Goal: Information Seeking & Learning: Learn about a topic

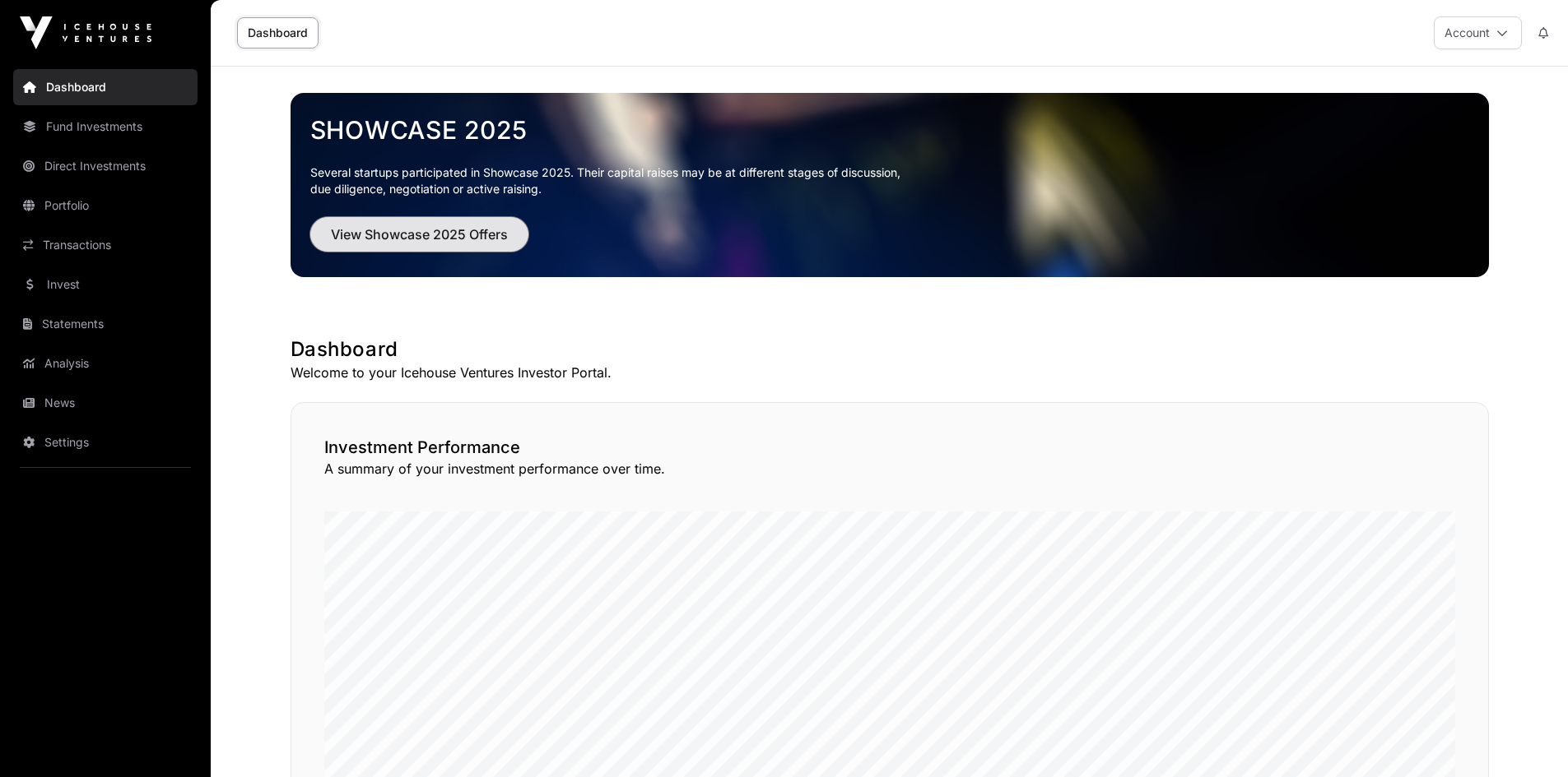
click at [470, 232] on span "View Showcase 2025 Offers" at bounding box center [419, 234] width 177 height 19
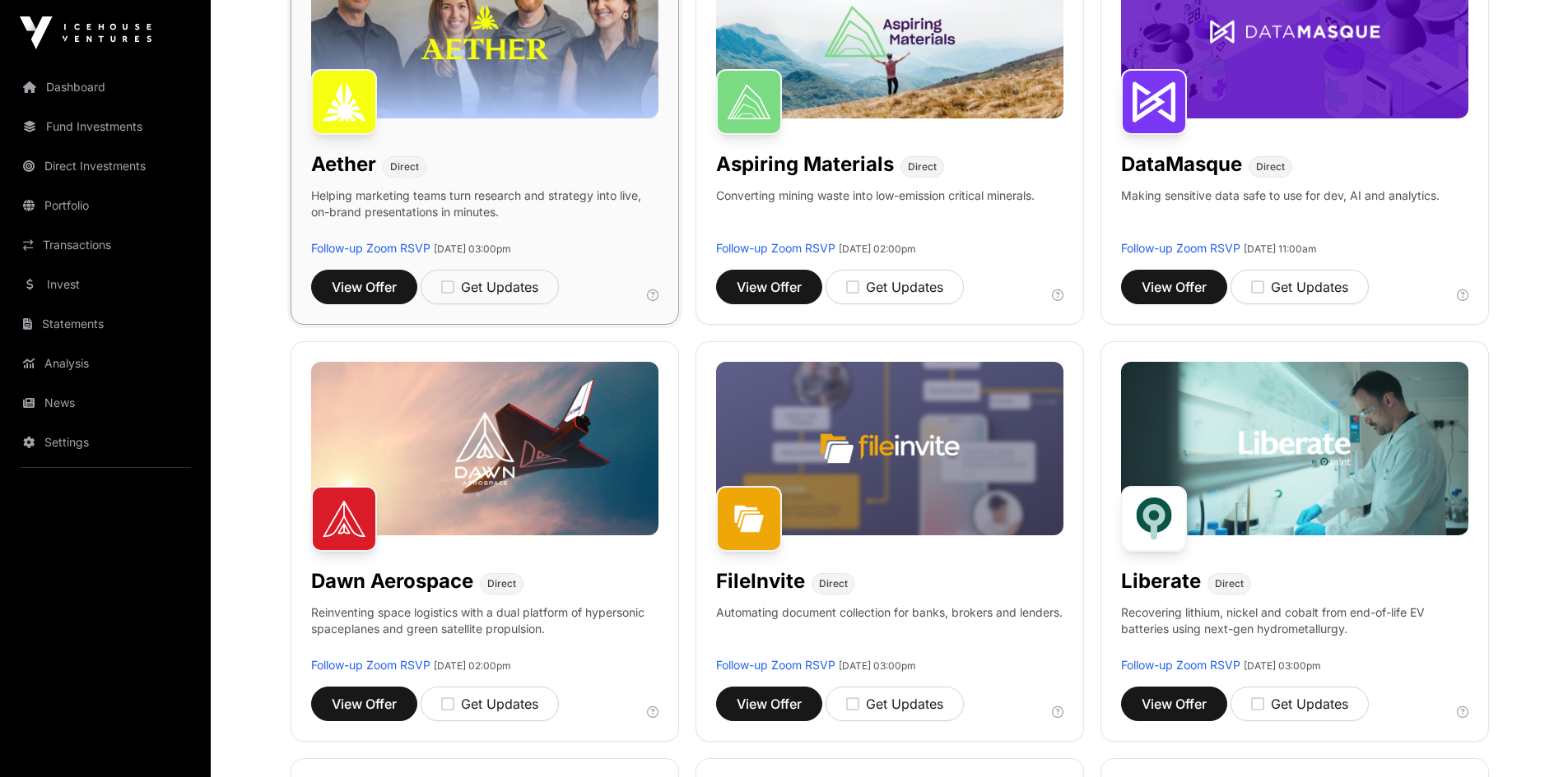
scroll to position [349, 0]
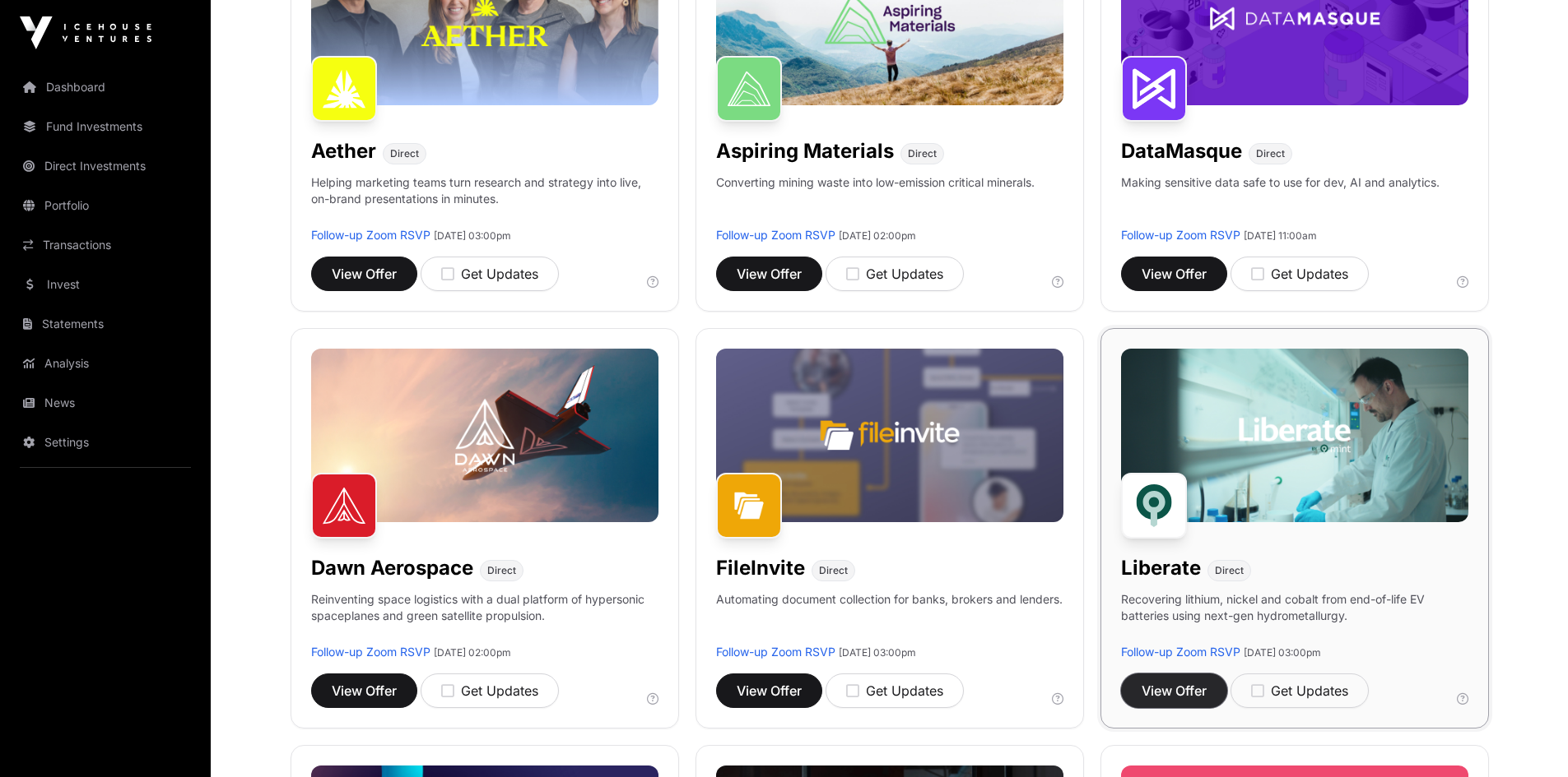
click at [1203, 686] on span "View Offer" at bounding box center [1174, 691] width 65 height 19
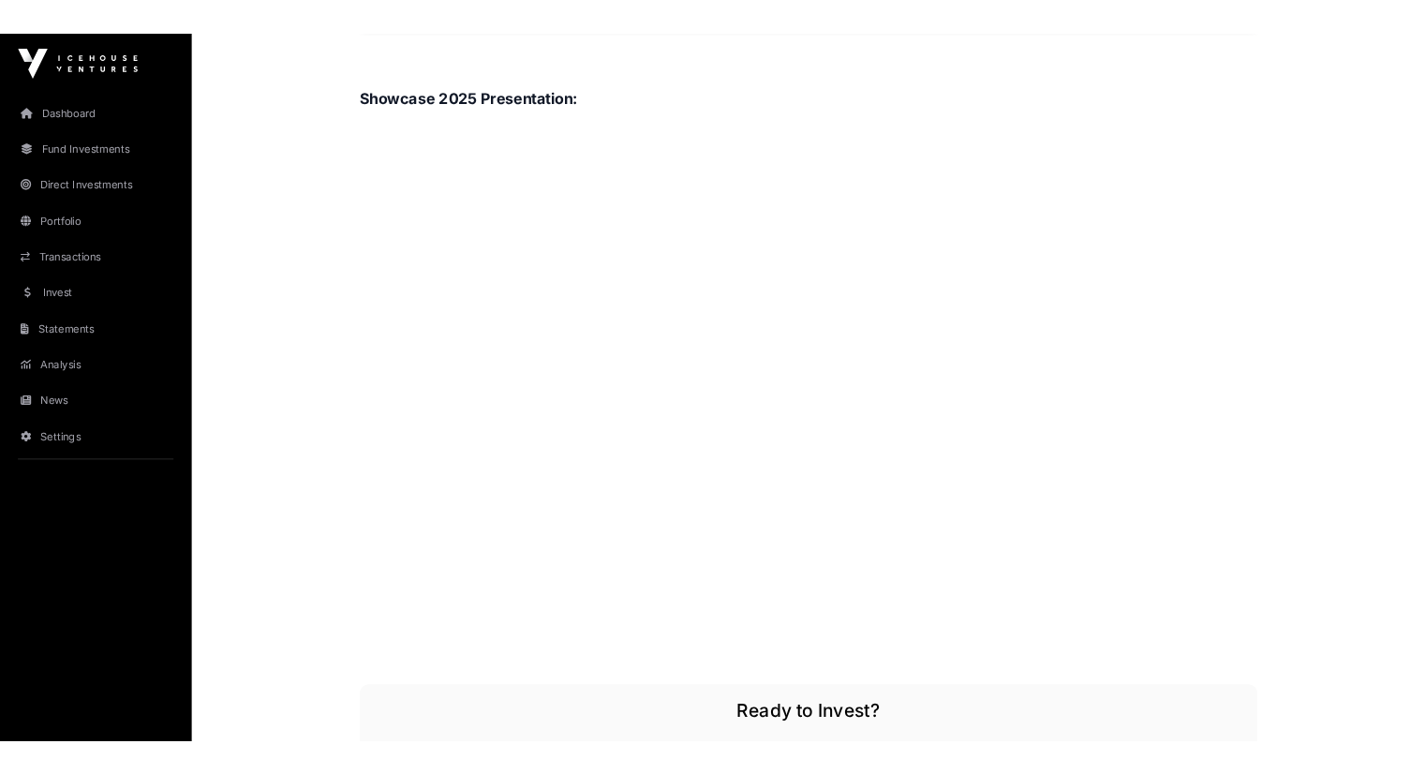
scroll to position [2201, 0]
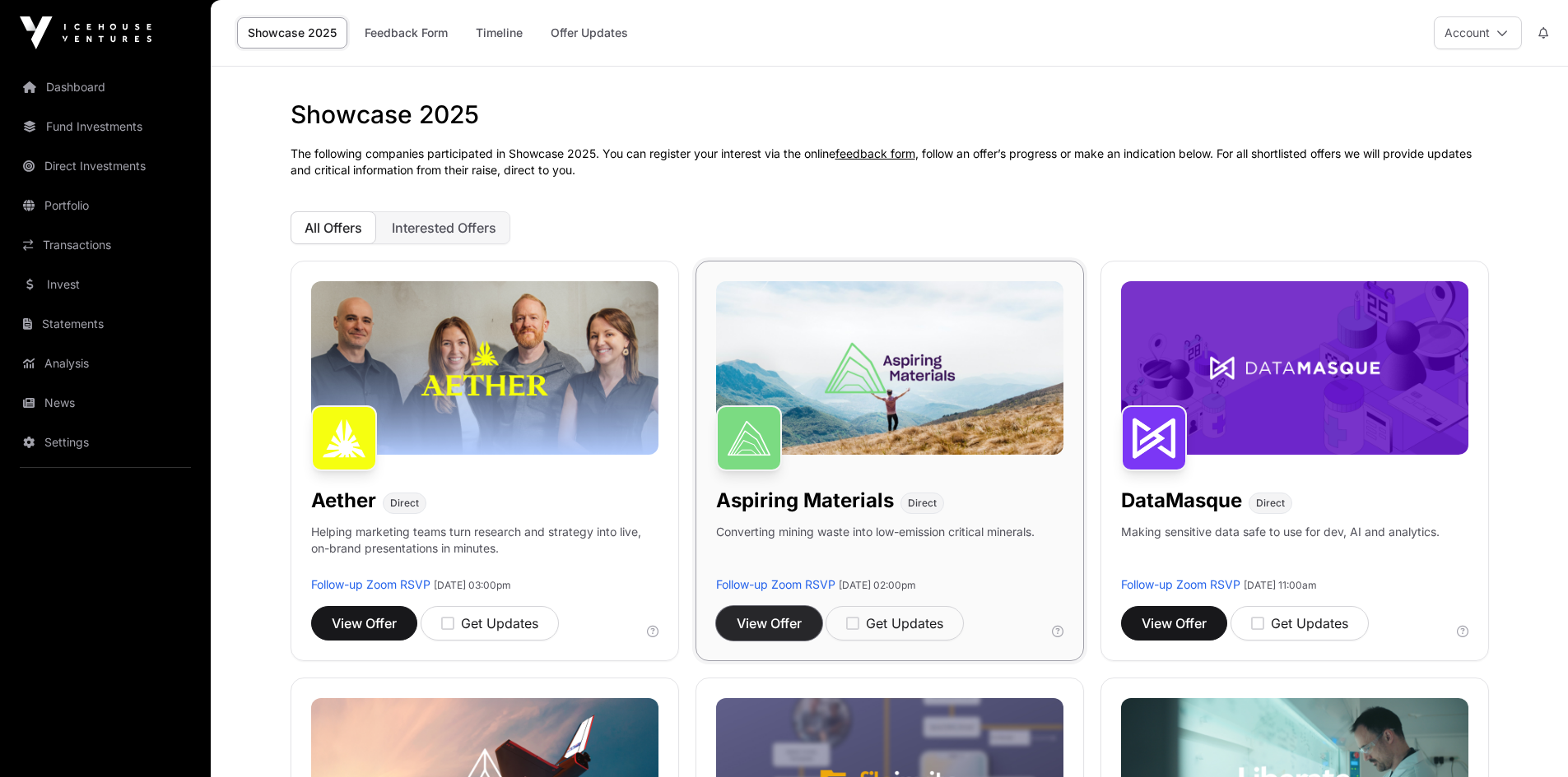
click at [765, 628] on span "View Offer" at bounding box center [769, 623] width 65 height 19
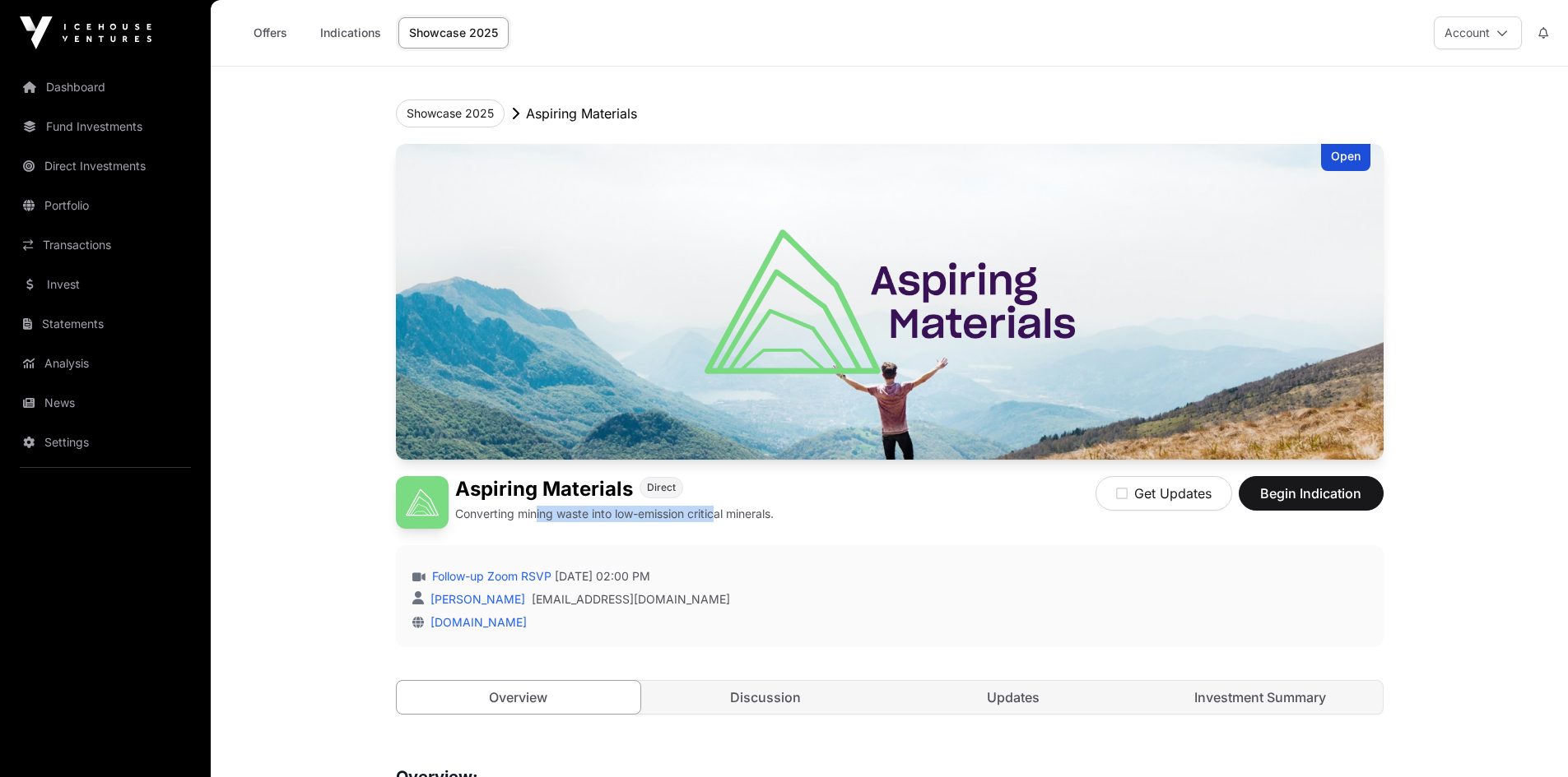
drag, startPoint x: 537, startPoint y: 514, endPoint x: 722, endPoint y: 511, distance: 185.0
click at [722, 511] on p "Converting mining waste into low-emission critical minerals." at bounding box center [614, 514] width 319 height 17
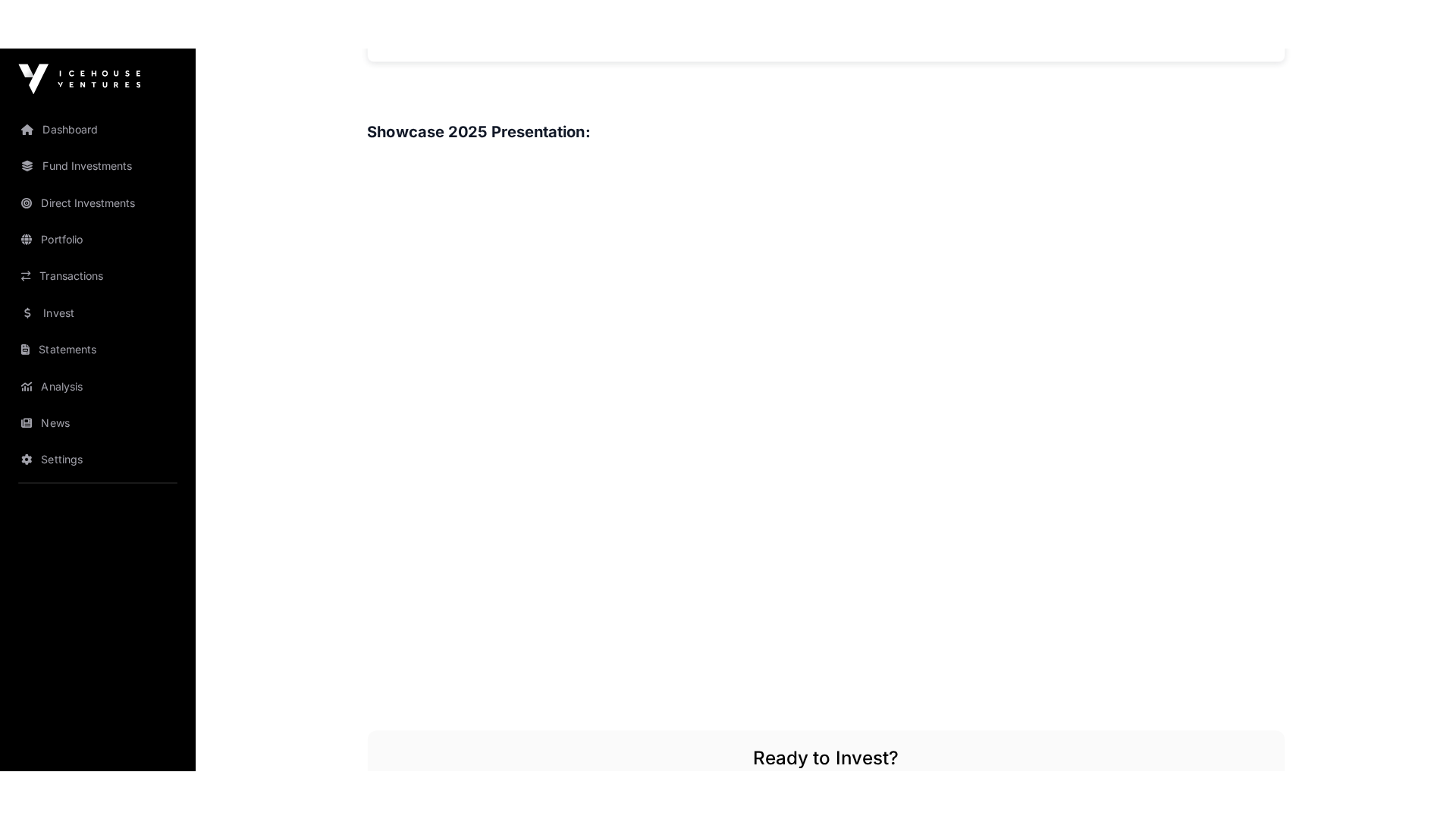
scroll to position [1668, 0]
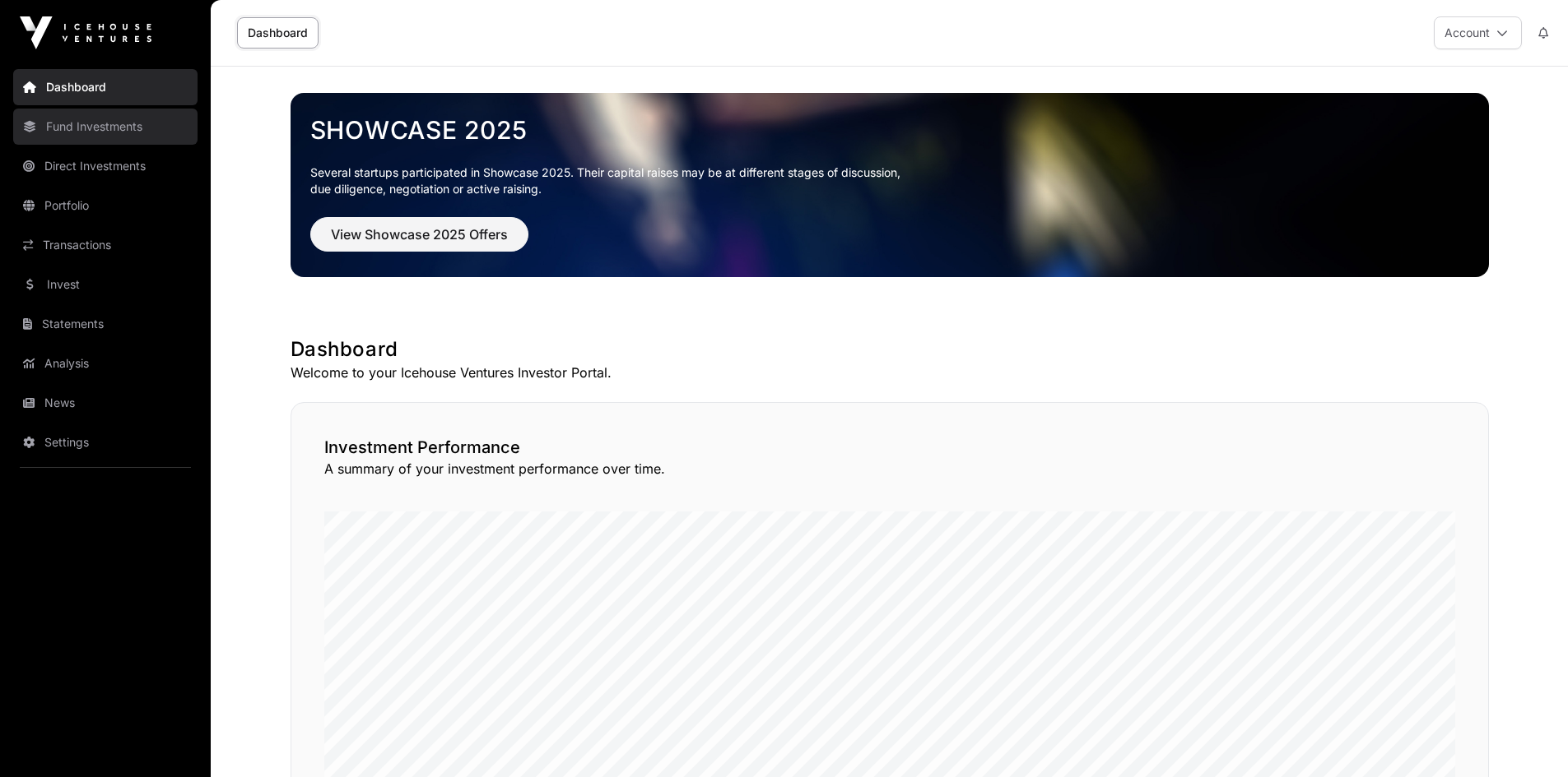
click at [84, 127] on link "Fund Investments" at bounding box center [105, 126] width 184 height 36
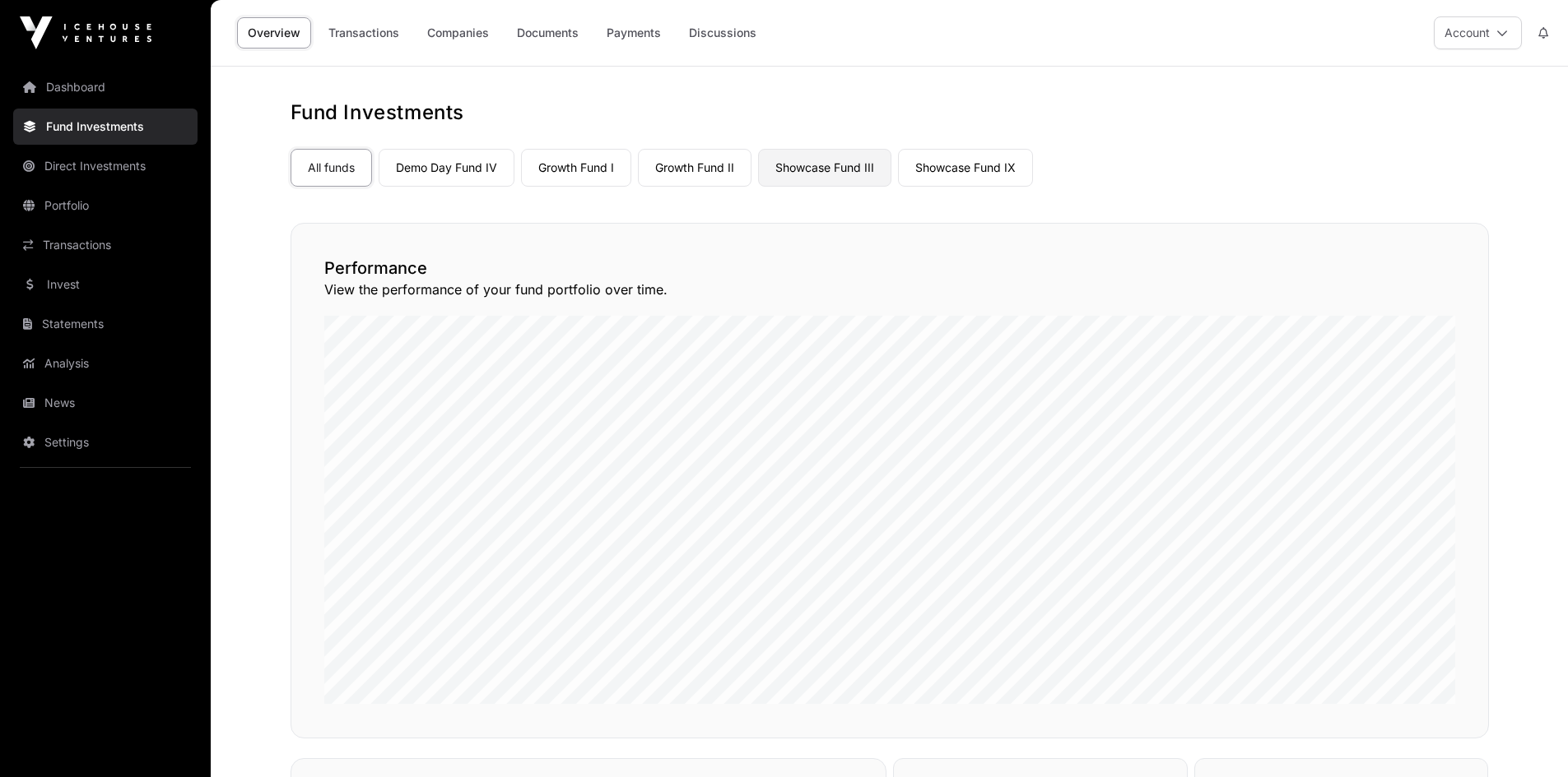
click at [833, 172] on link "Showcase Fund III" at bounding box center [825, 168] width 134 height 38
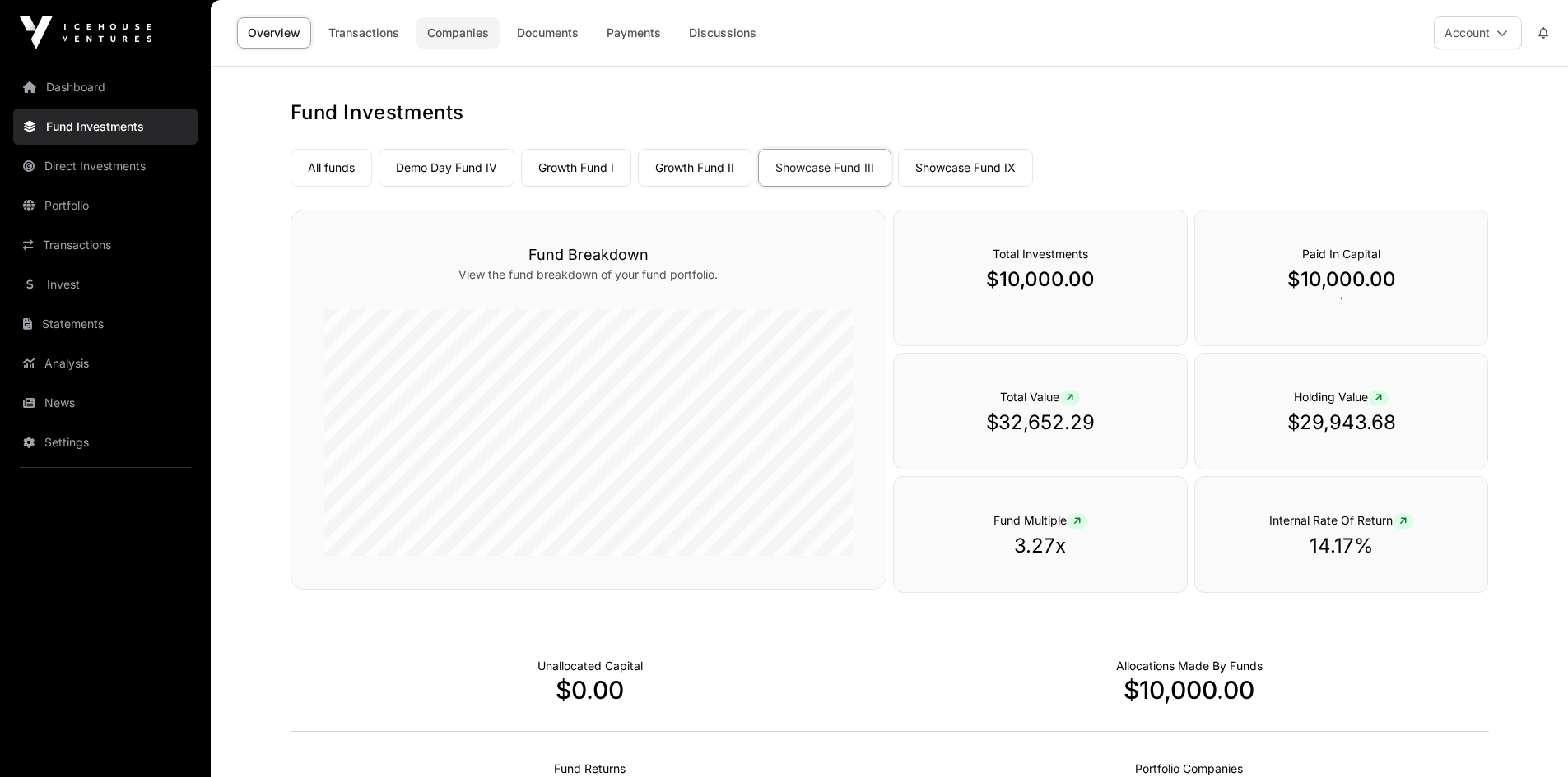
click at [464, 30] on link "Companies" at bounding box center [458, 33] width 83 height 32
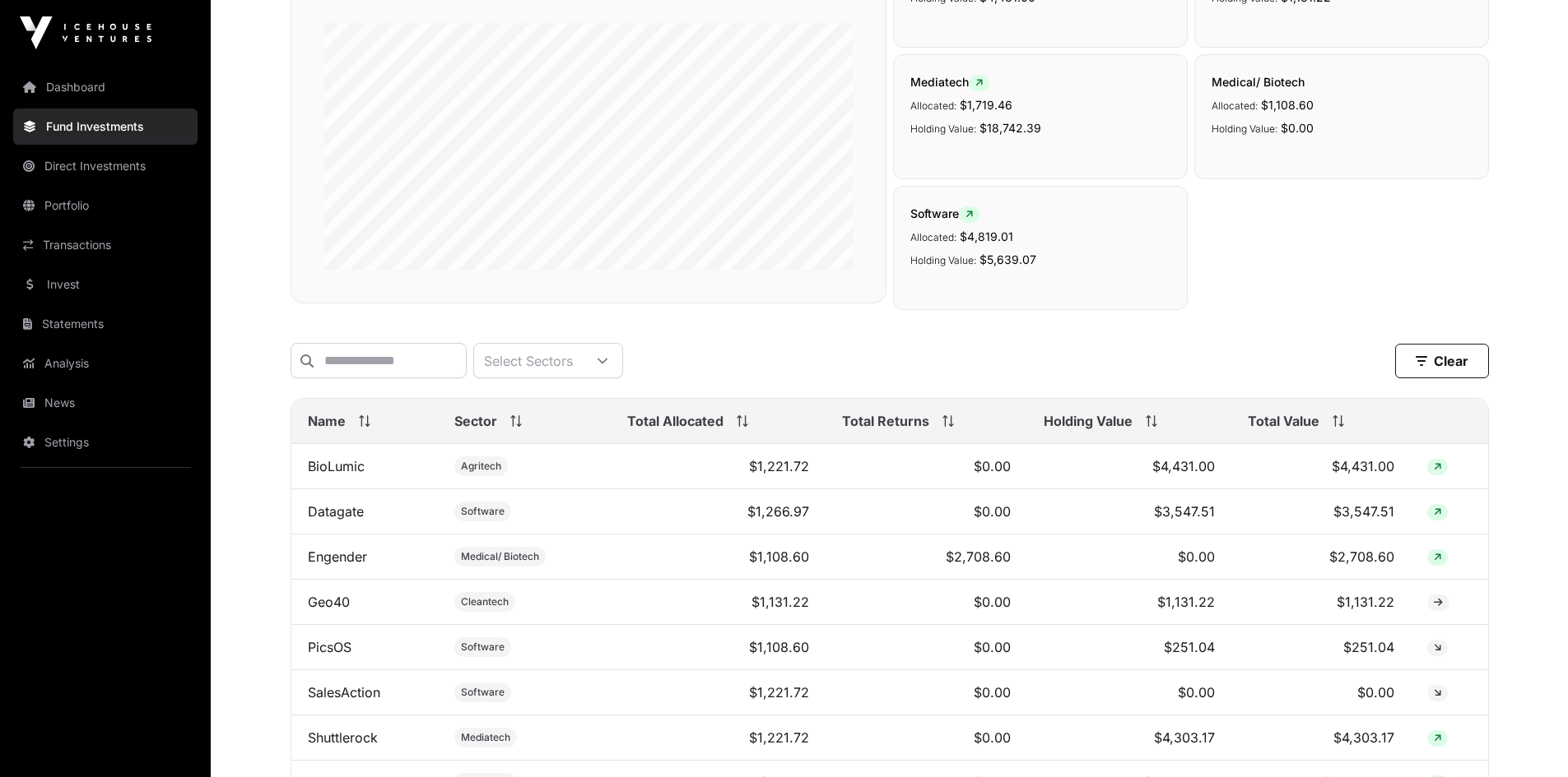
scroll to position [308, 0]
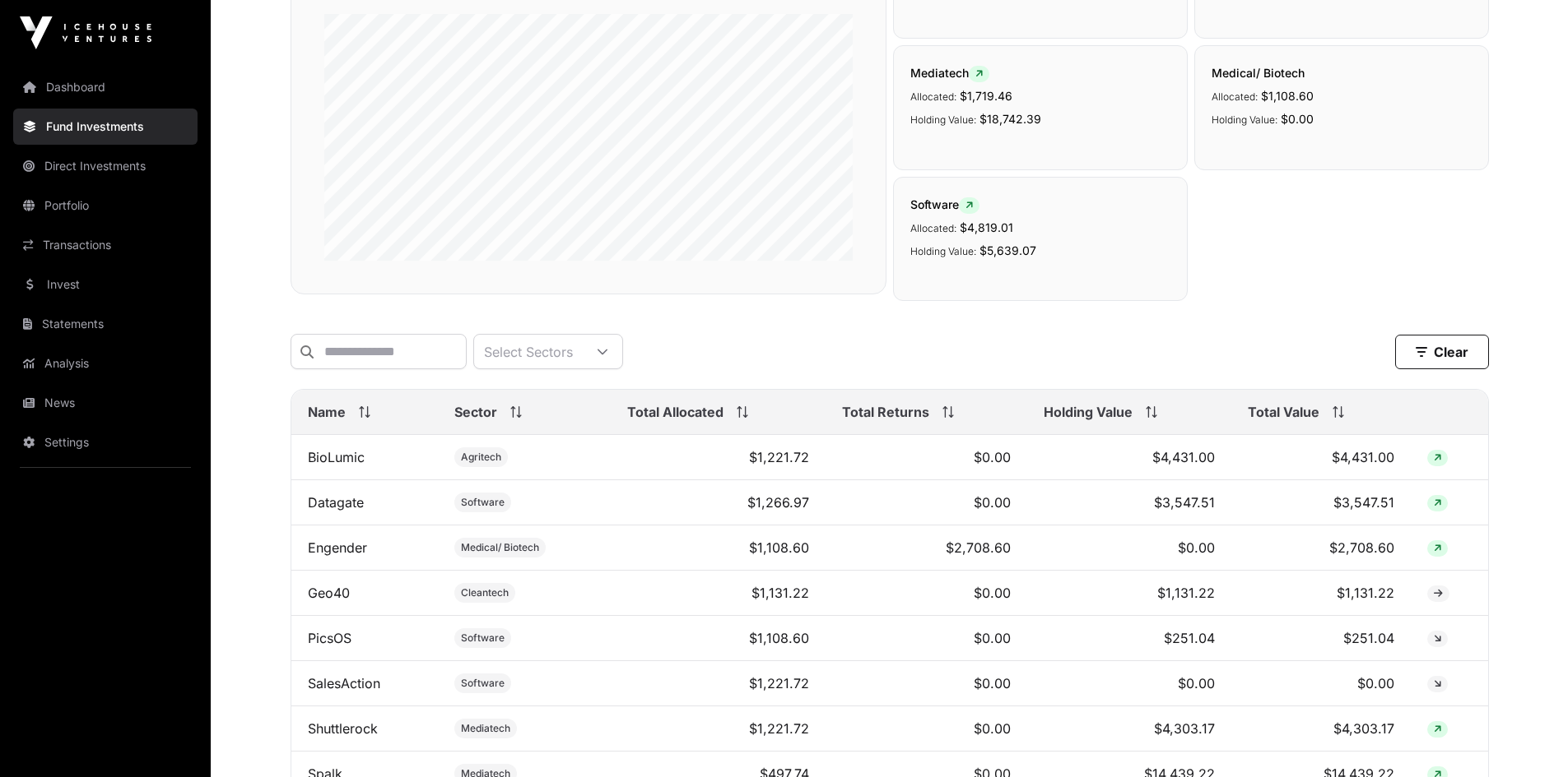
click at [1301, 422] on span "Total Value" at bounding box center [1283, 412] width 72 height 19
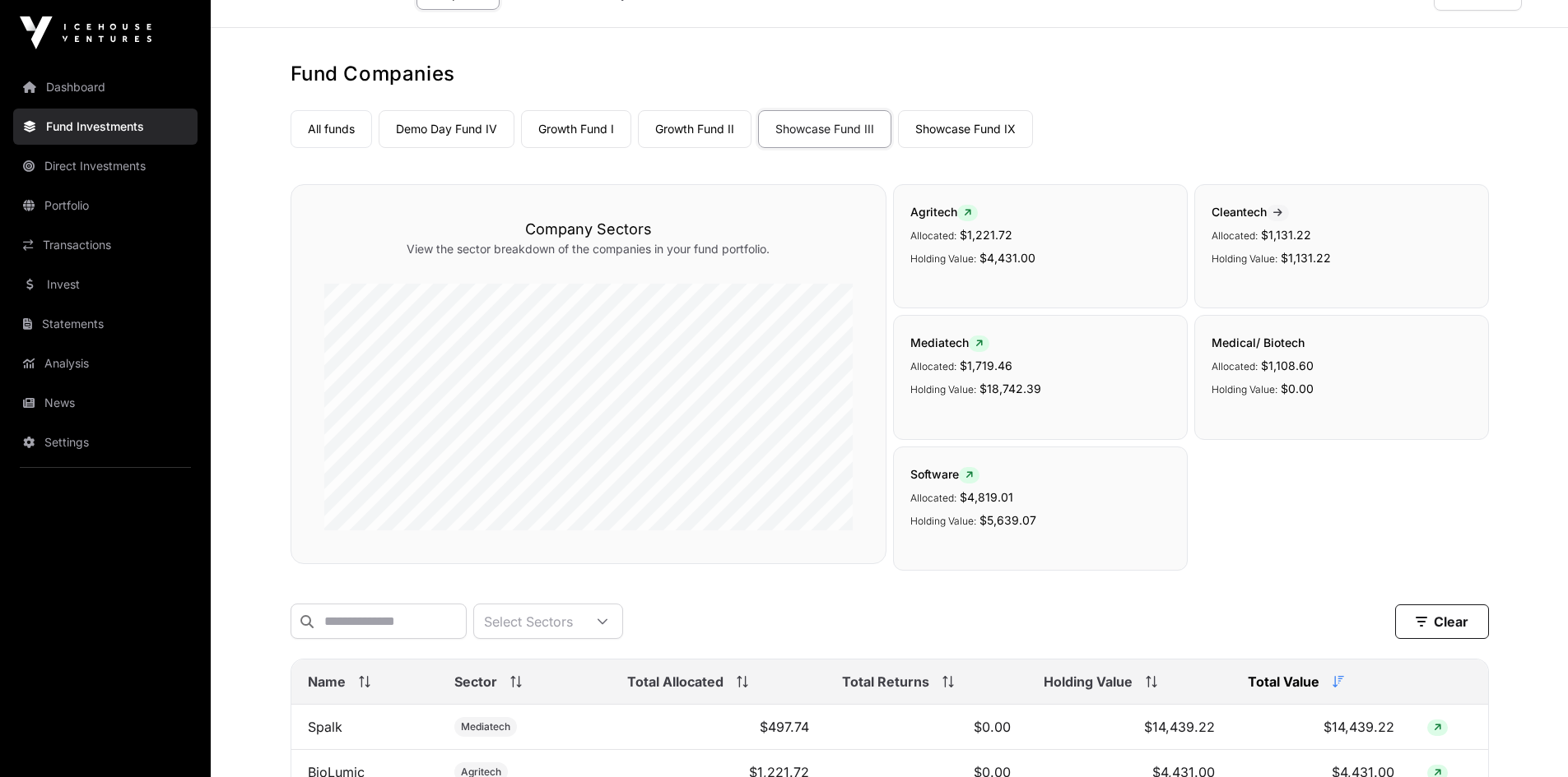
scroll to position [0, 0]
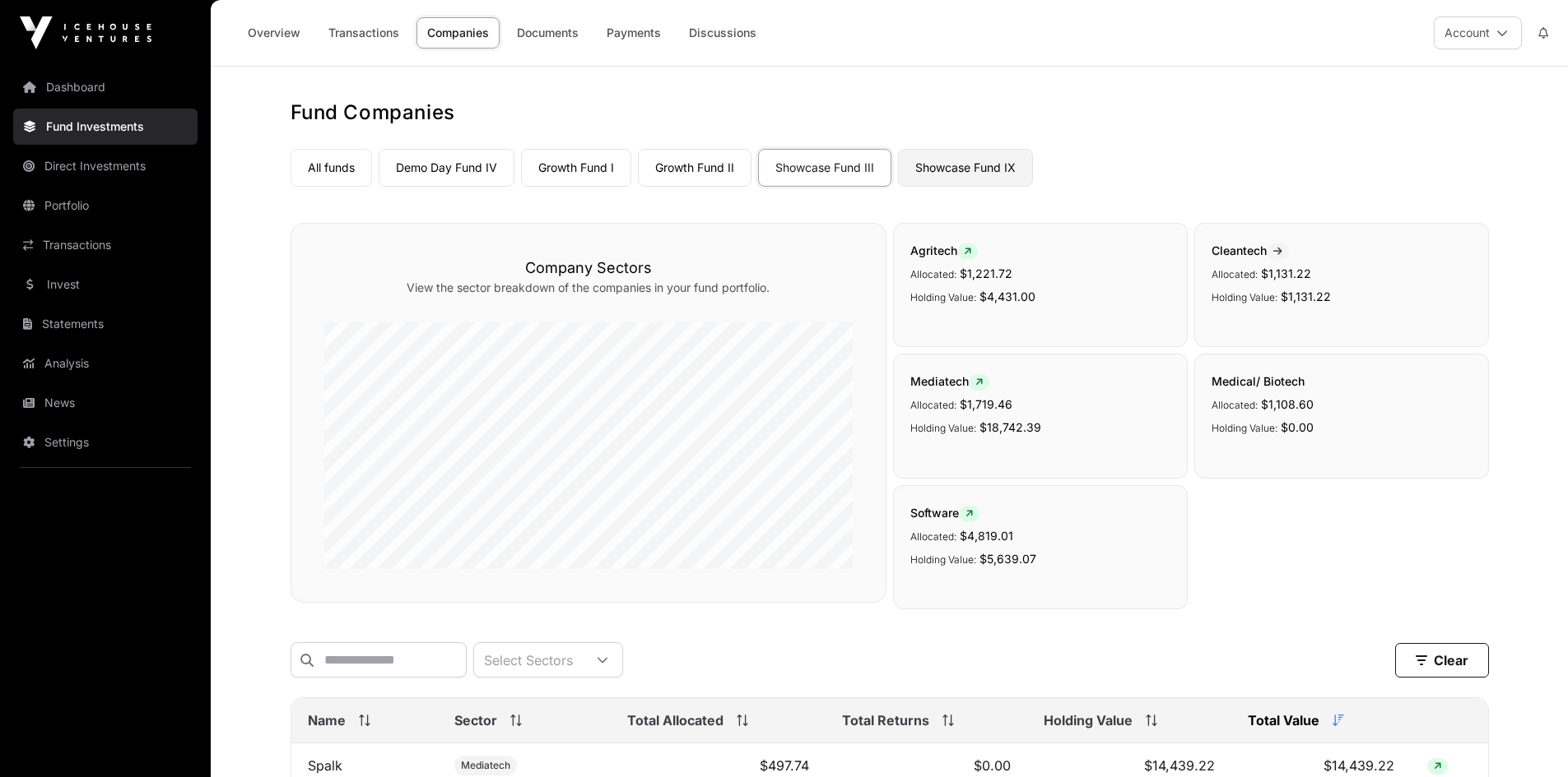
click at [953, 166] on link "Showcase Fund IX" at bounding box center [965, 168] width 135 height 38
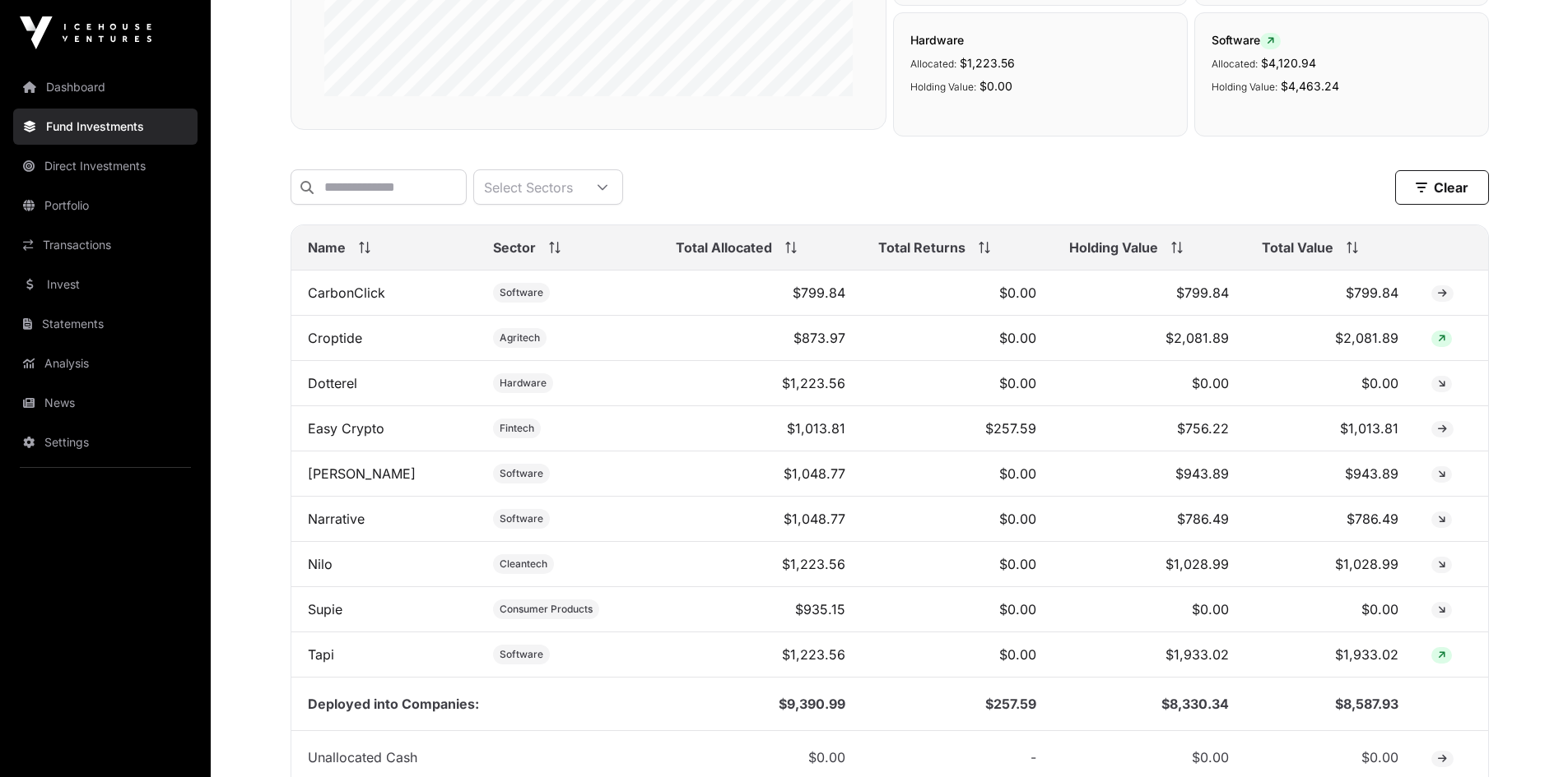
scroll to position [493, 0]
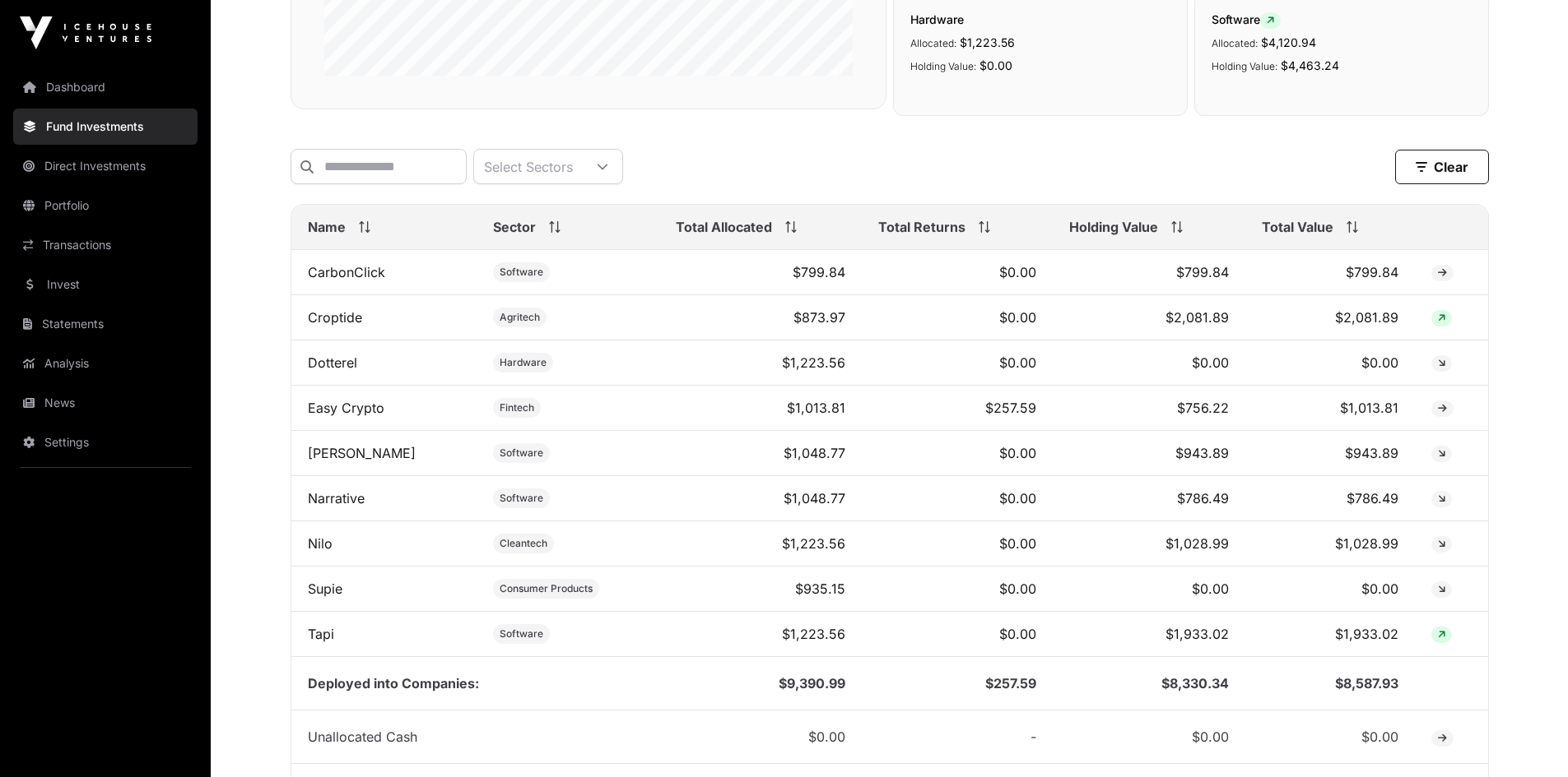
click at [1340, 233] on span at bounding box center [1348, 227] width 18 height 11
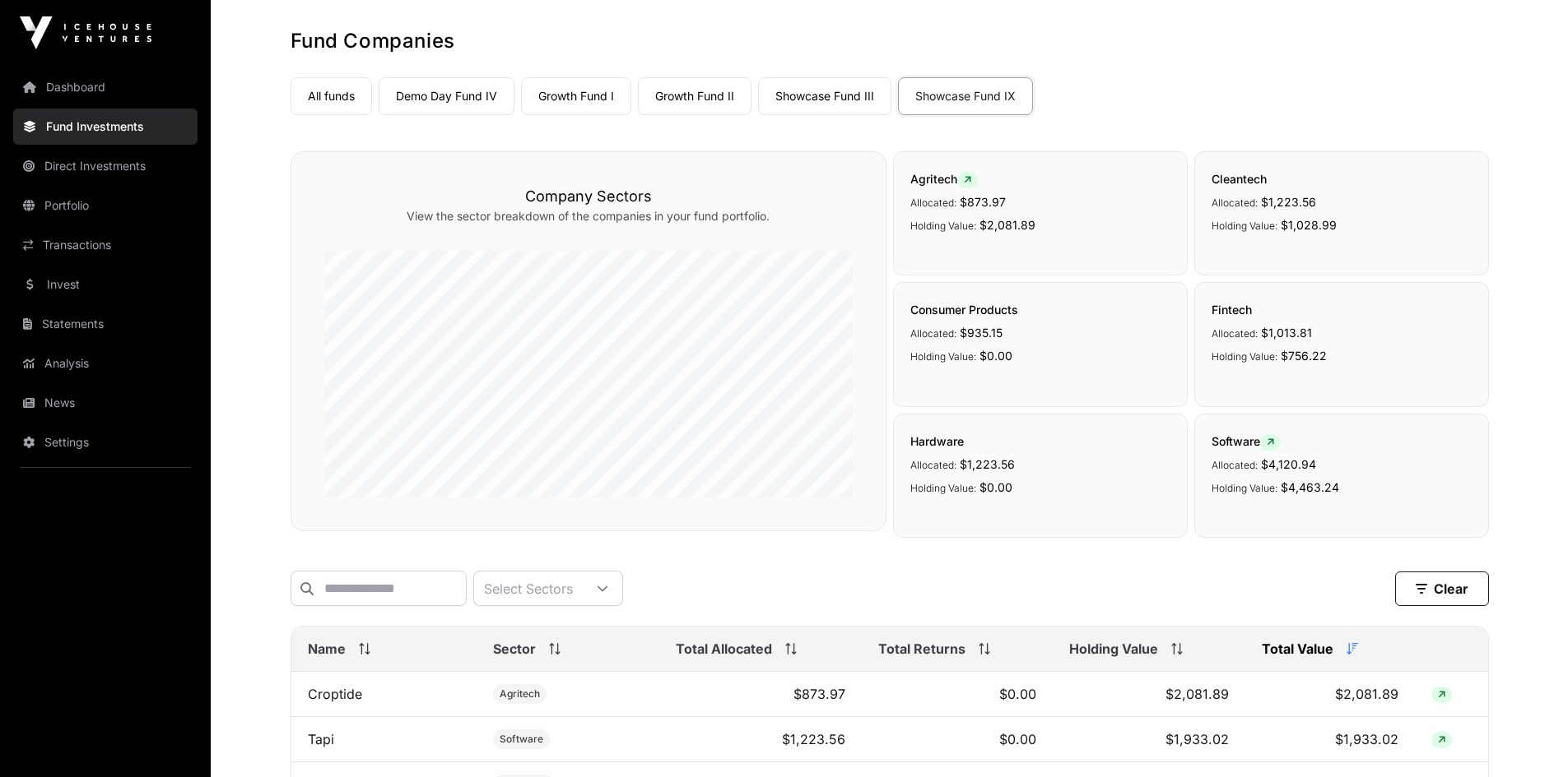
scroll to position [0, 0]
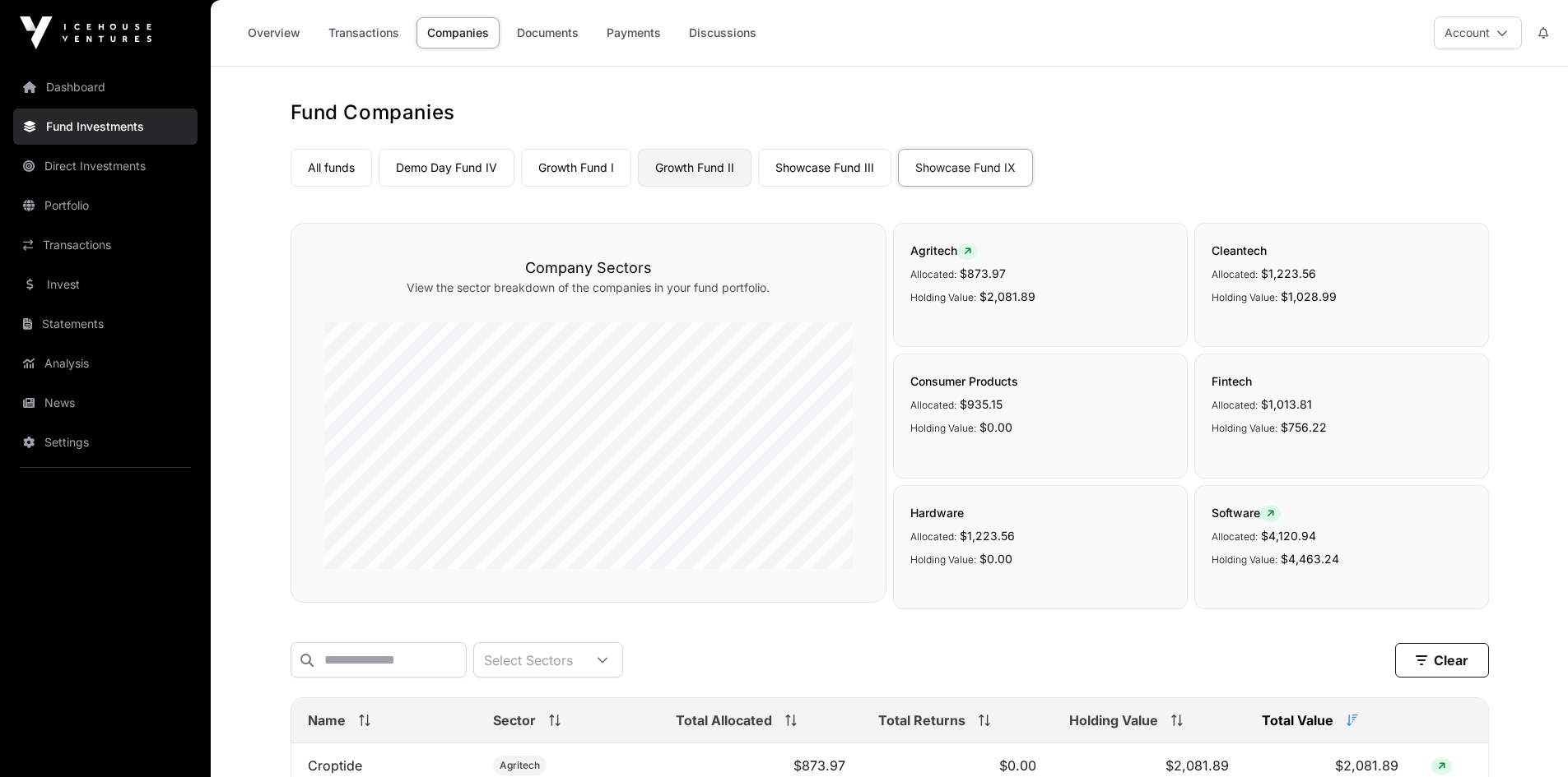
click at [705, 166] on link "Growth Fund II" at bounding box center [694, 168] width 113 height 38
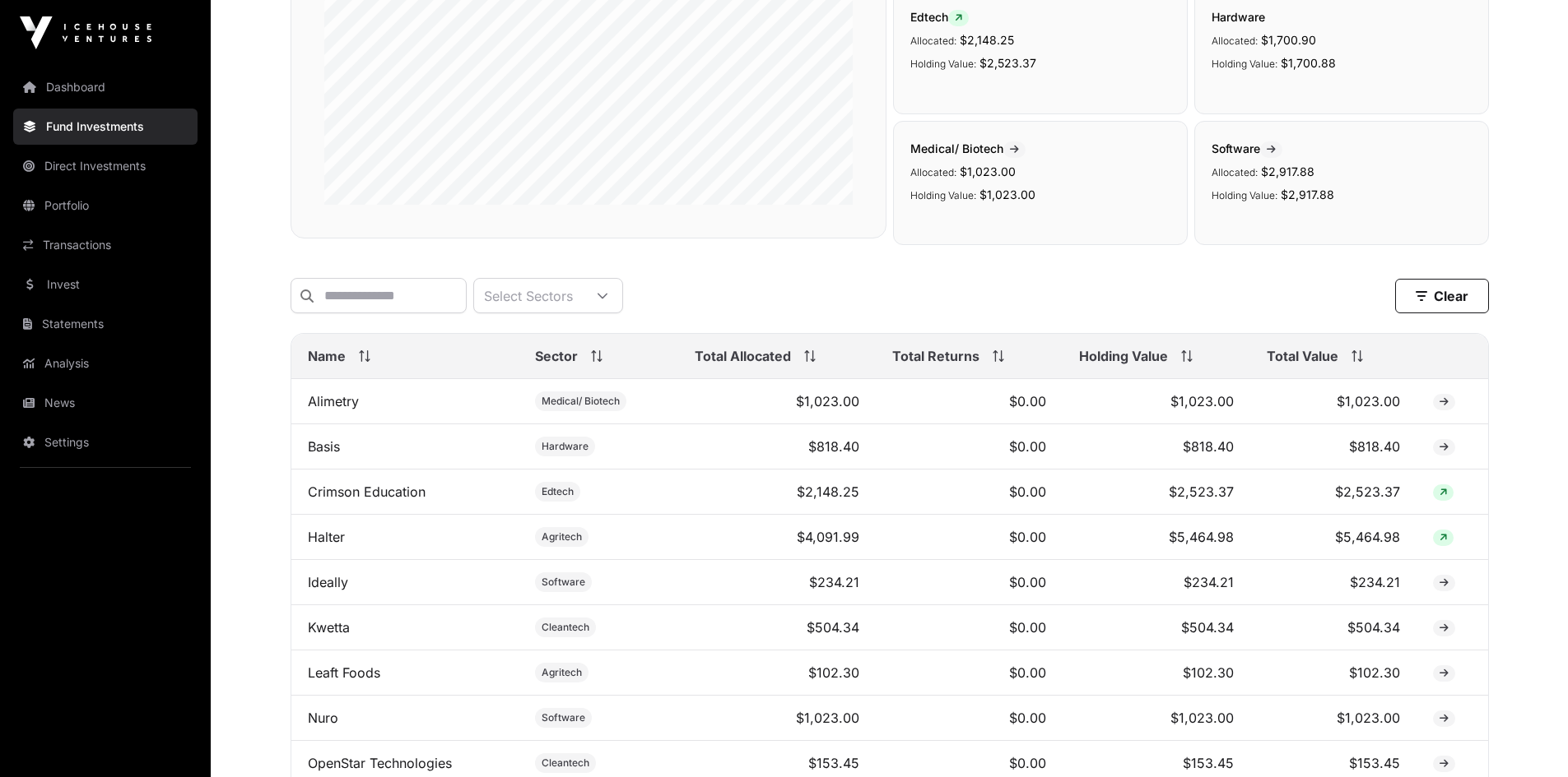
scroll to position [371, 0]
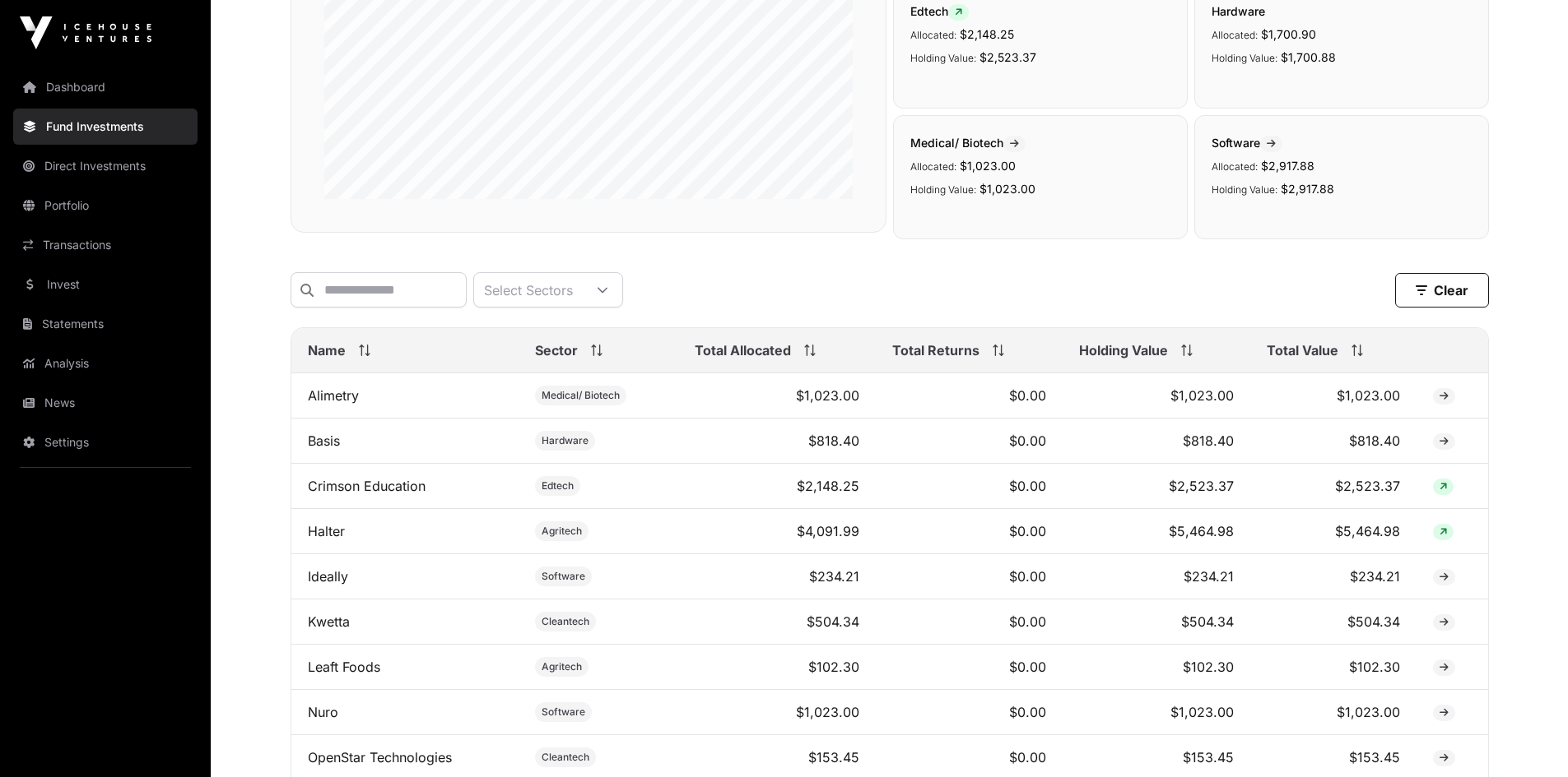
click at [1314, 358] on span "Total Value" at bounding box center [1303, 350] width 72 height 19
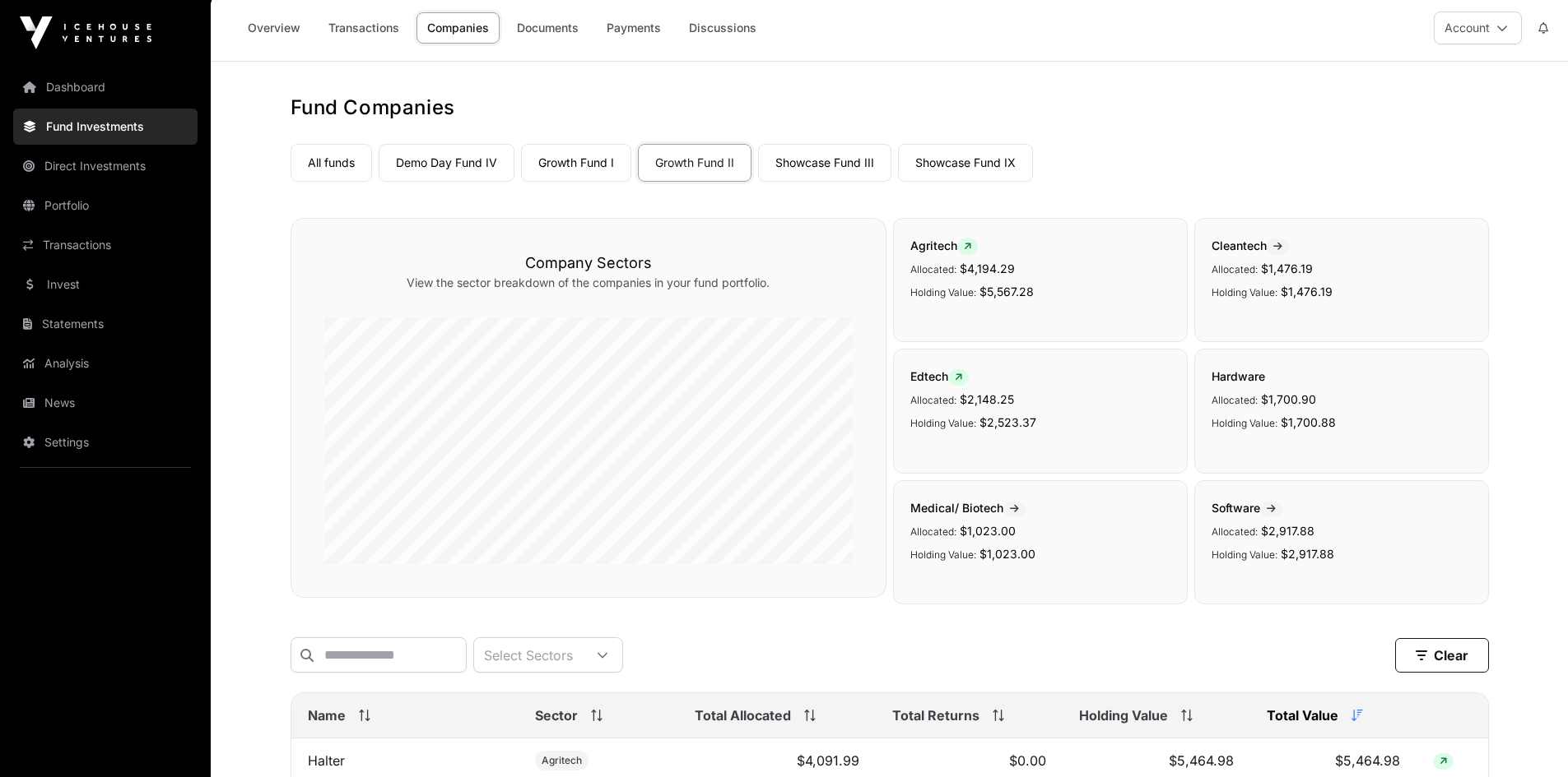
scroll to position [0, 0]
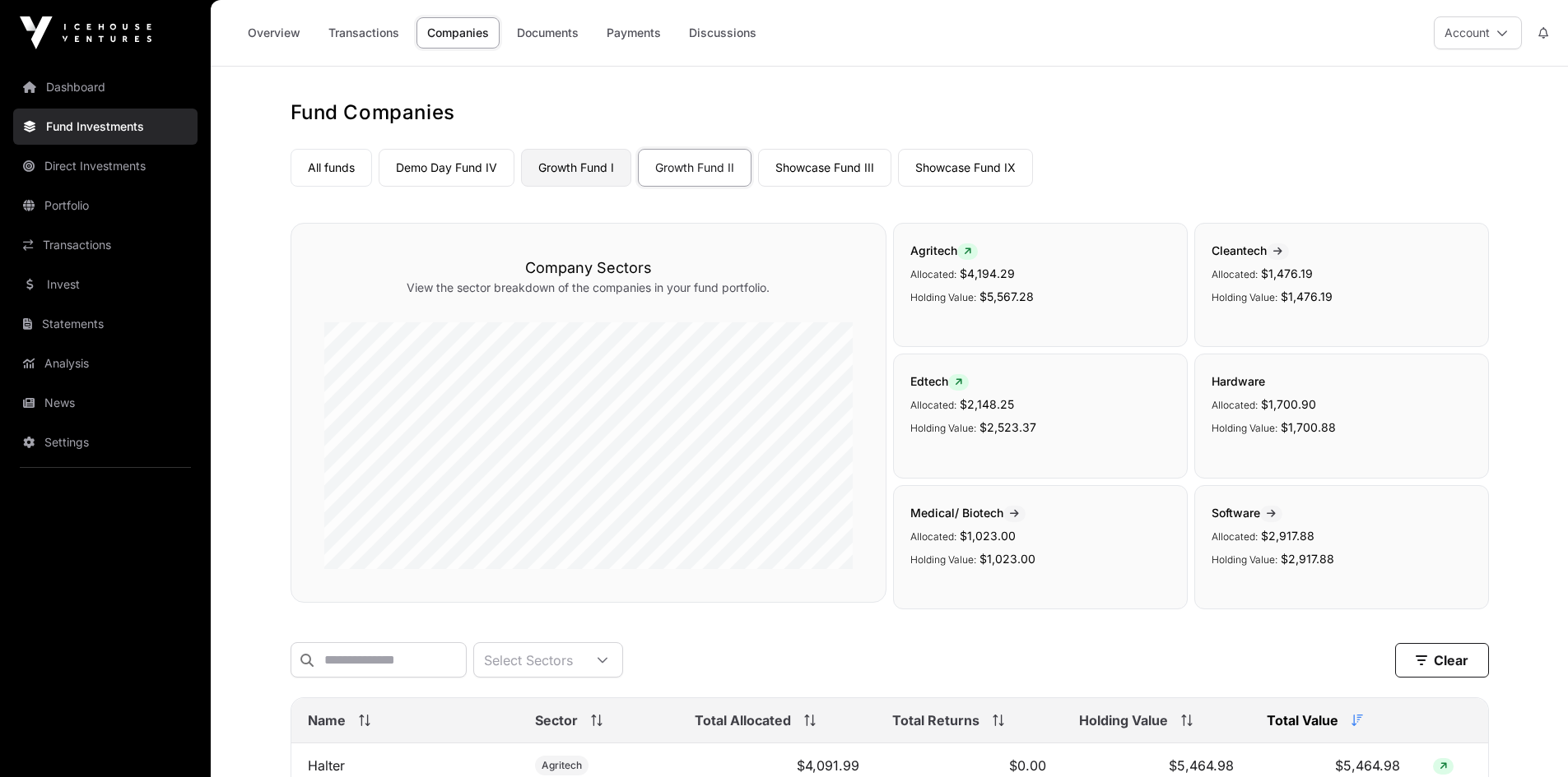
click at [586, 166] on link "Growth Fund I" at bounding box center [576, 168] width 111 height 38
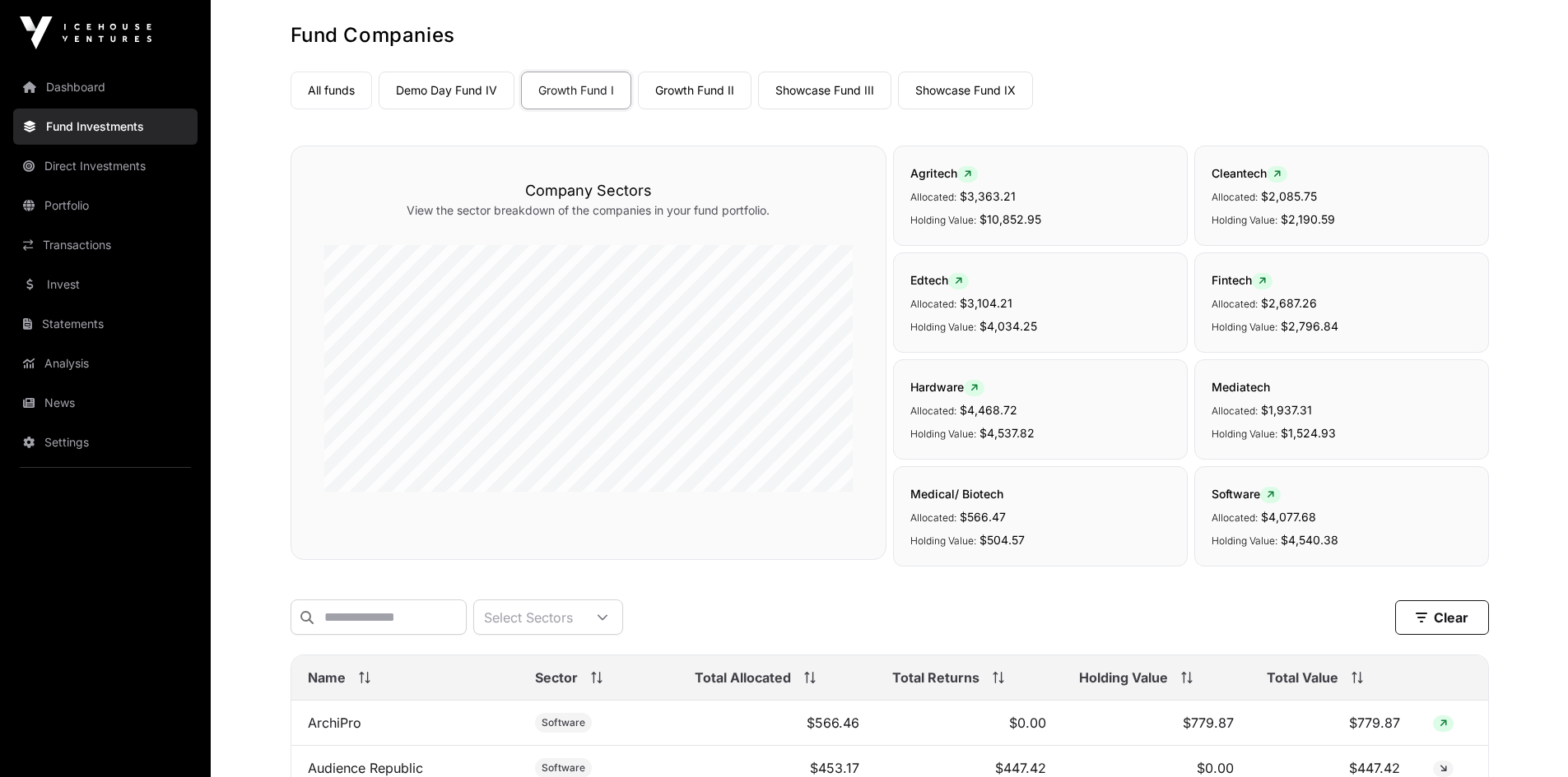
scroll to position [227, 0]
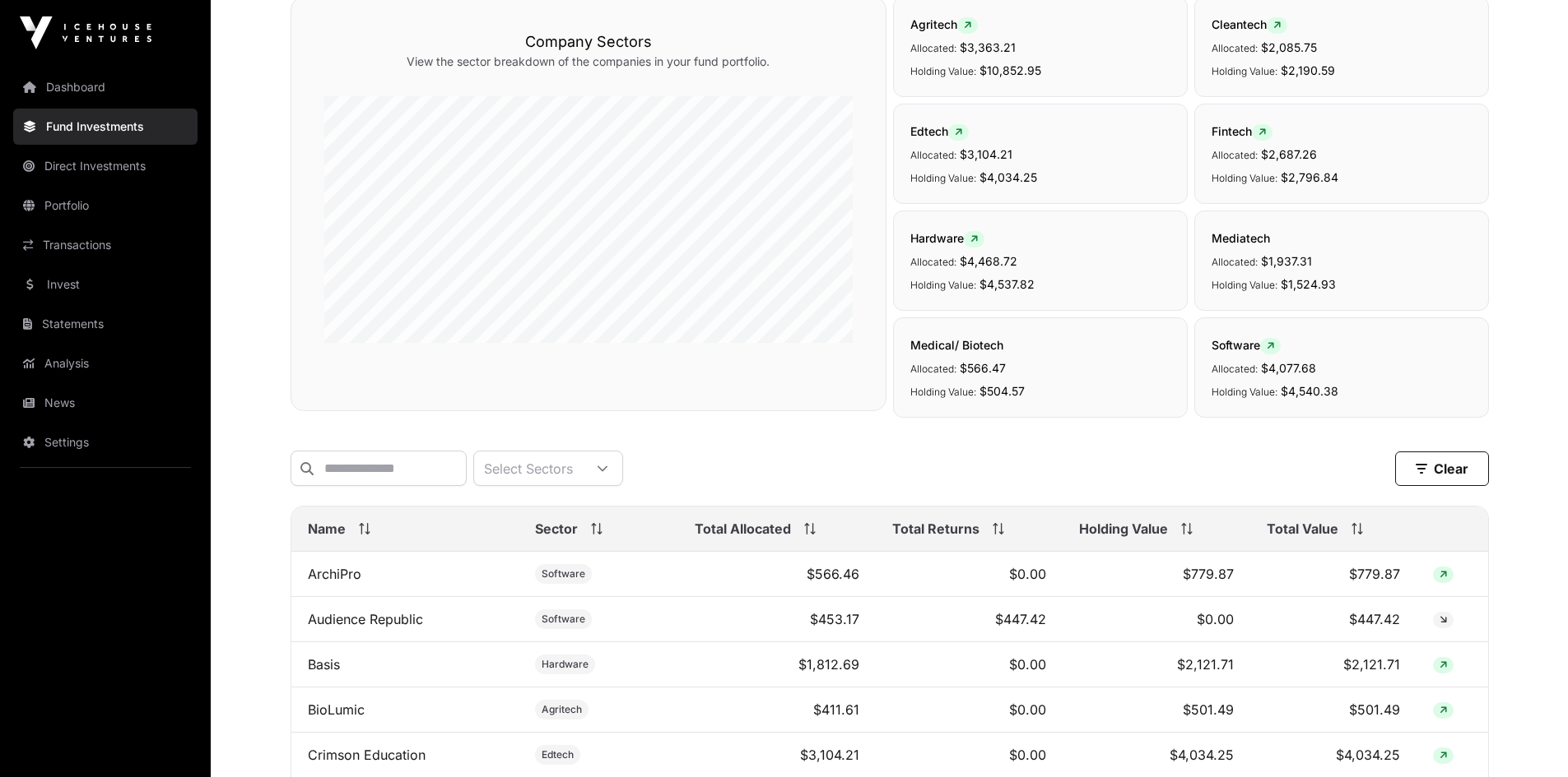
click at [1324, 539] on span "Total Value" at bounding box center [1303, 529] width 72 height 19
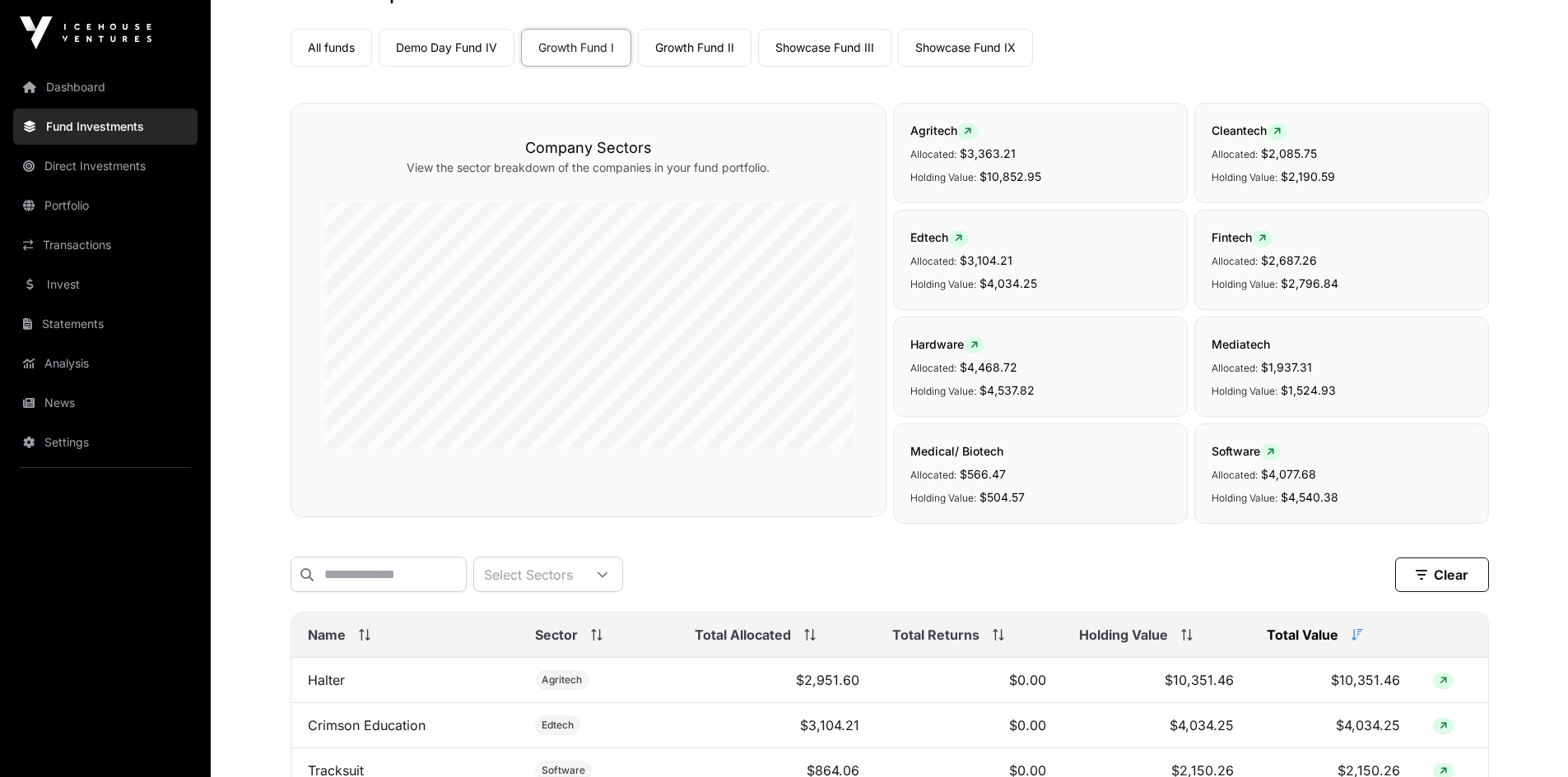
scroll to position [0, 0]
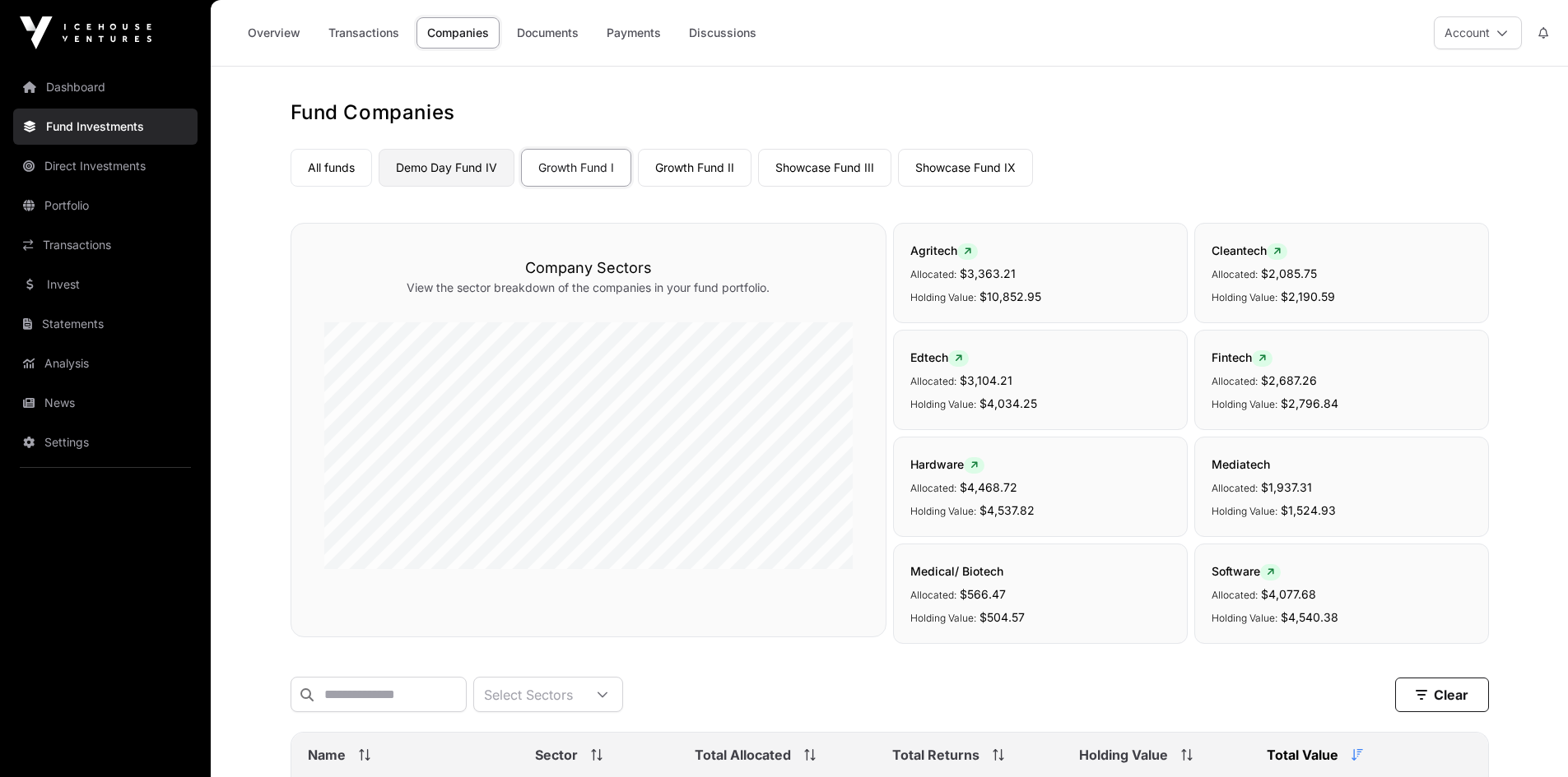
click at [452, 161] on link "Demo Day Fund IV" at bounding box center [446, 168] width 136 height 38
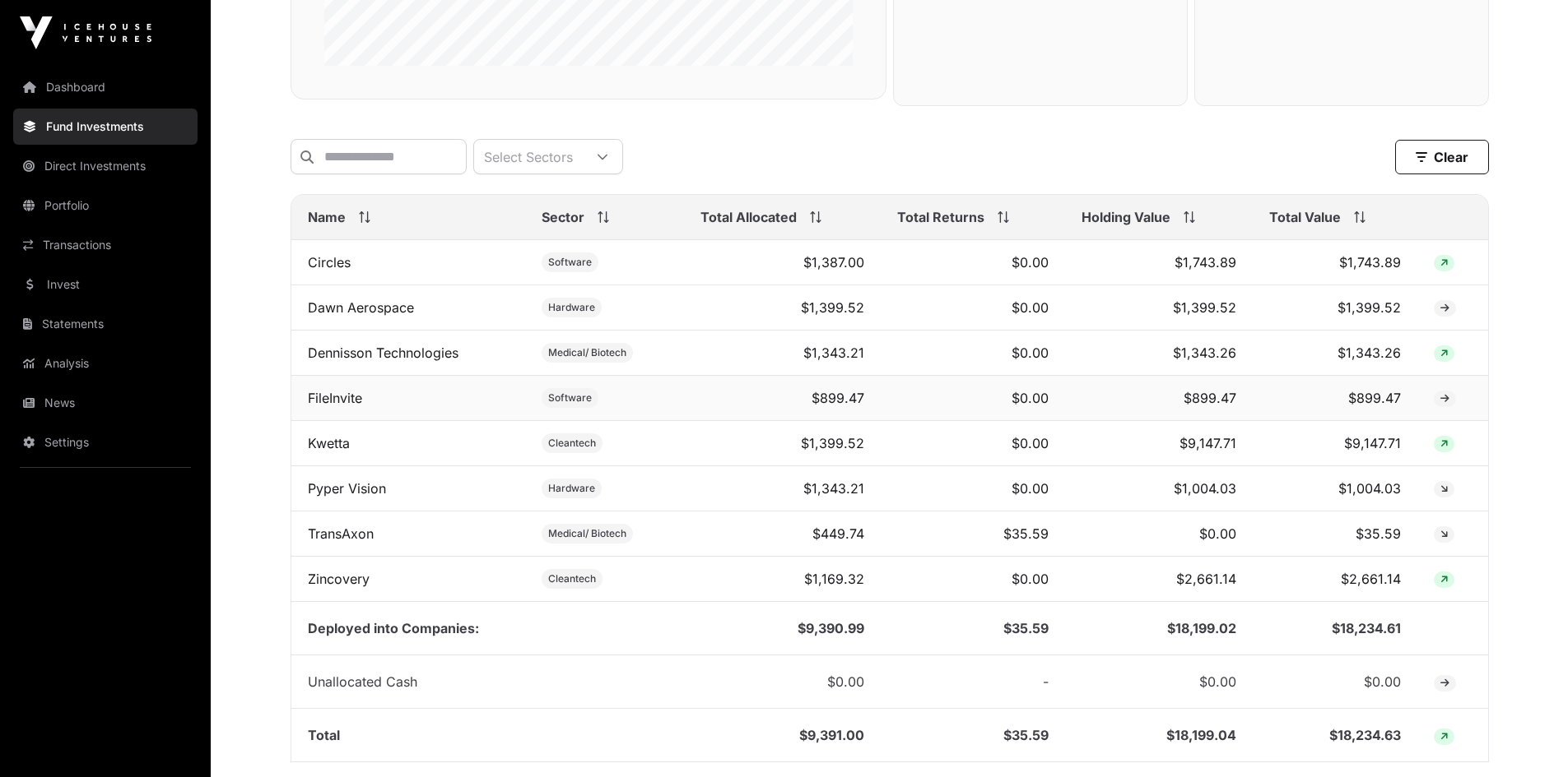
scroll to position [535, 0]
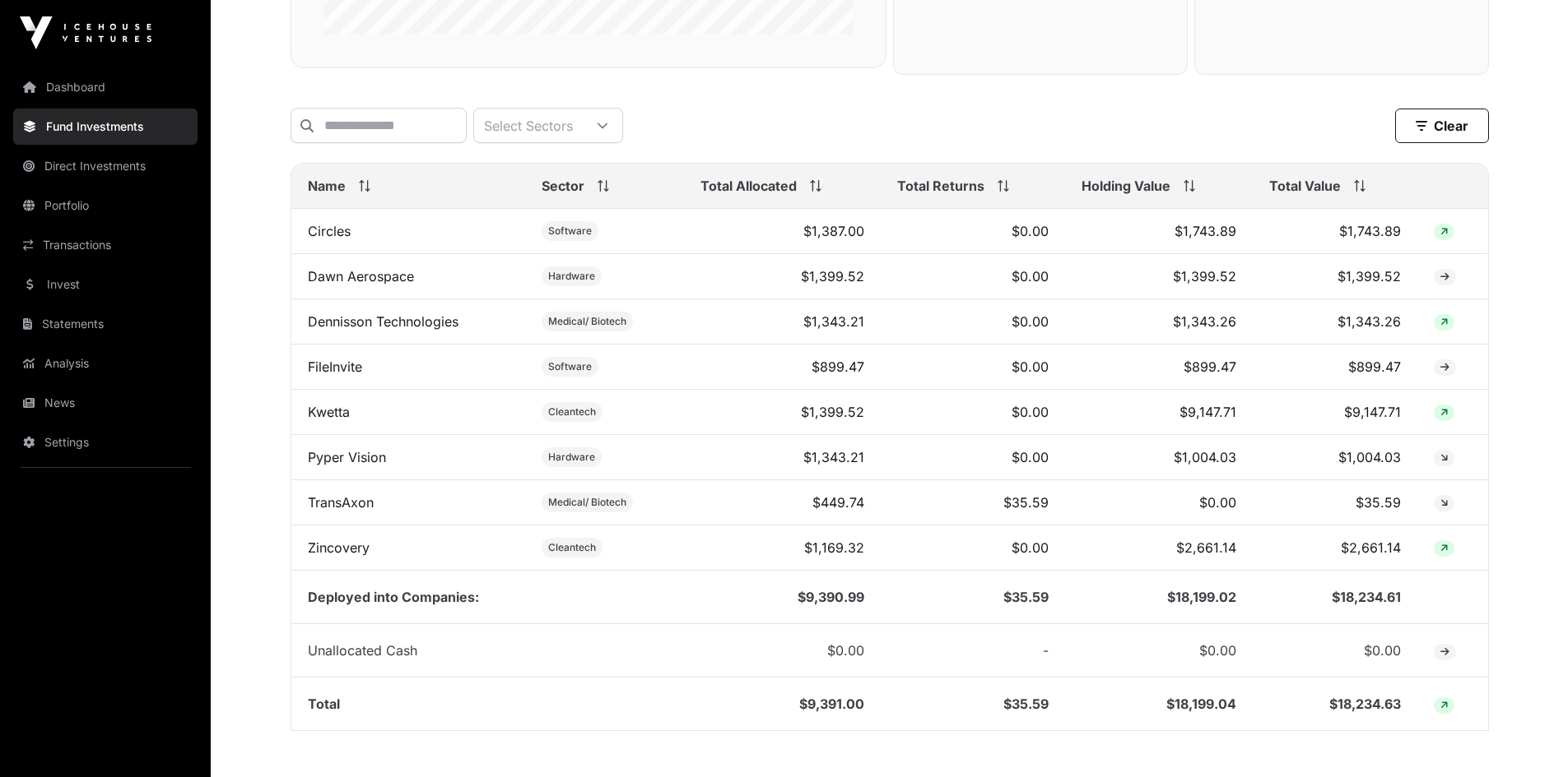
click at [1296, 187] on th "Total Value" at bounding box center [1334, 186] width 164 height 46
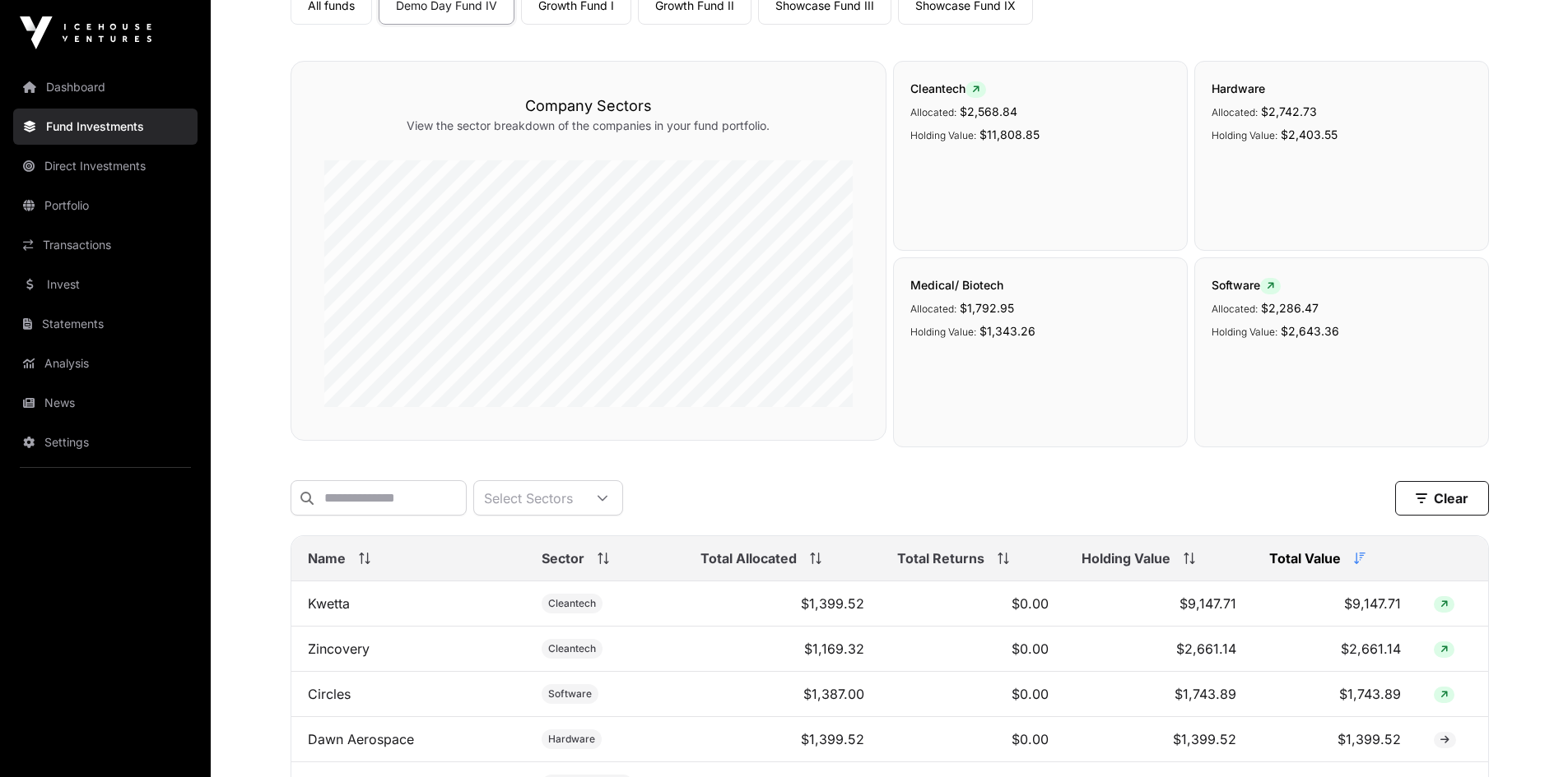
scroll to position [0, 0]
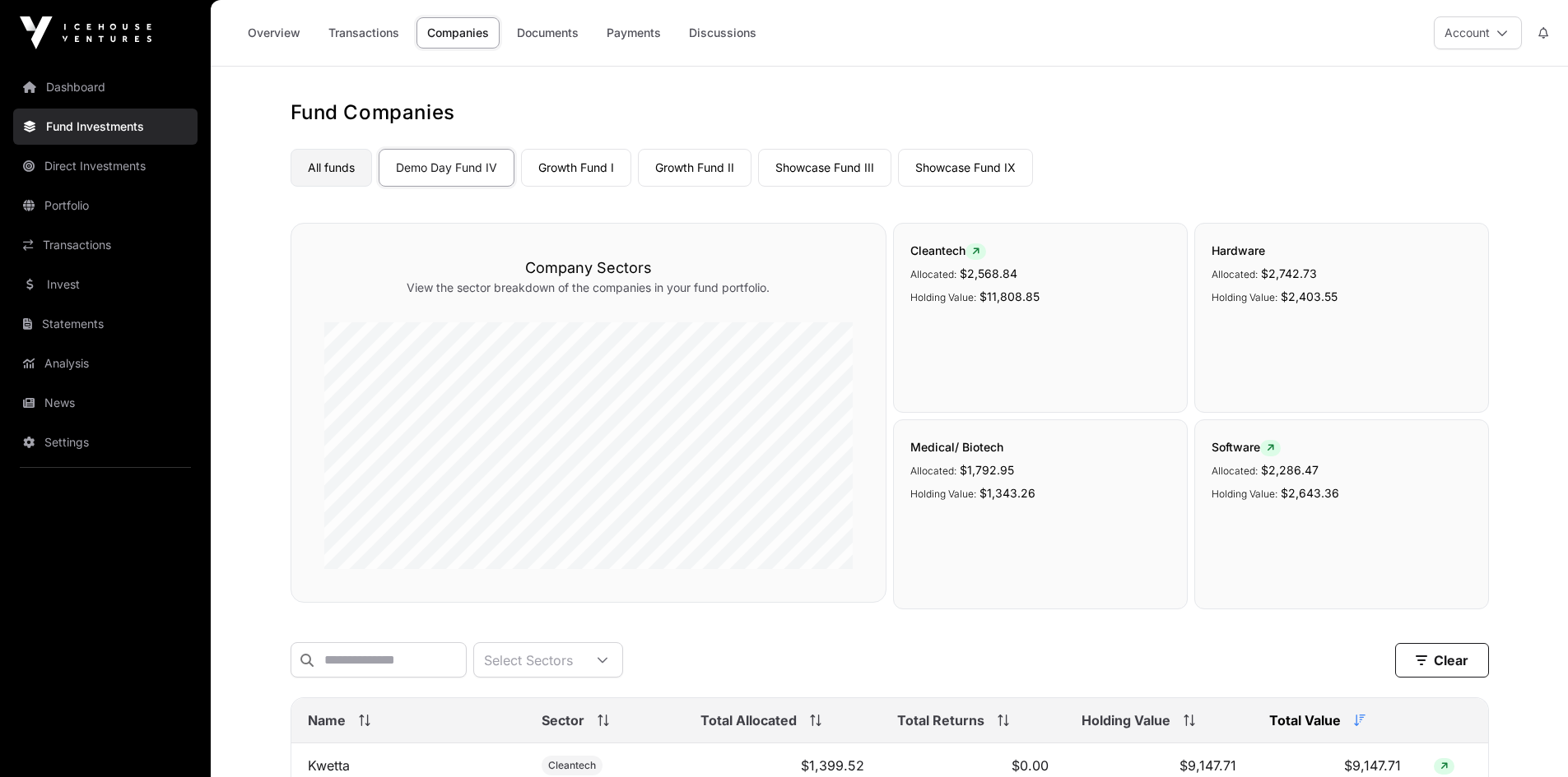
click at [349, 162] on link "All funds" at bounding box center [331, 168] width 82 height 38
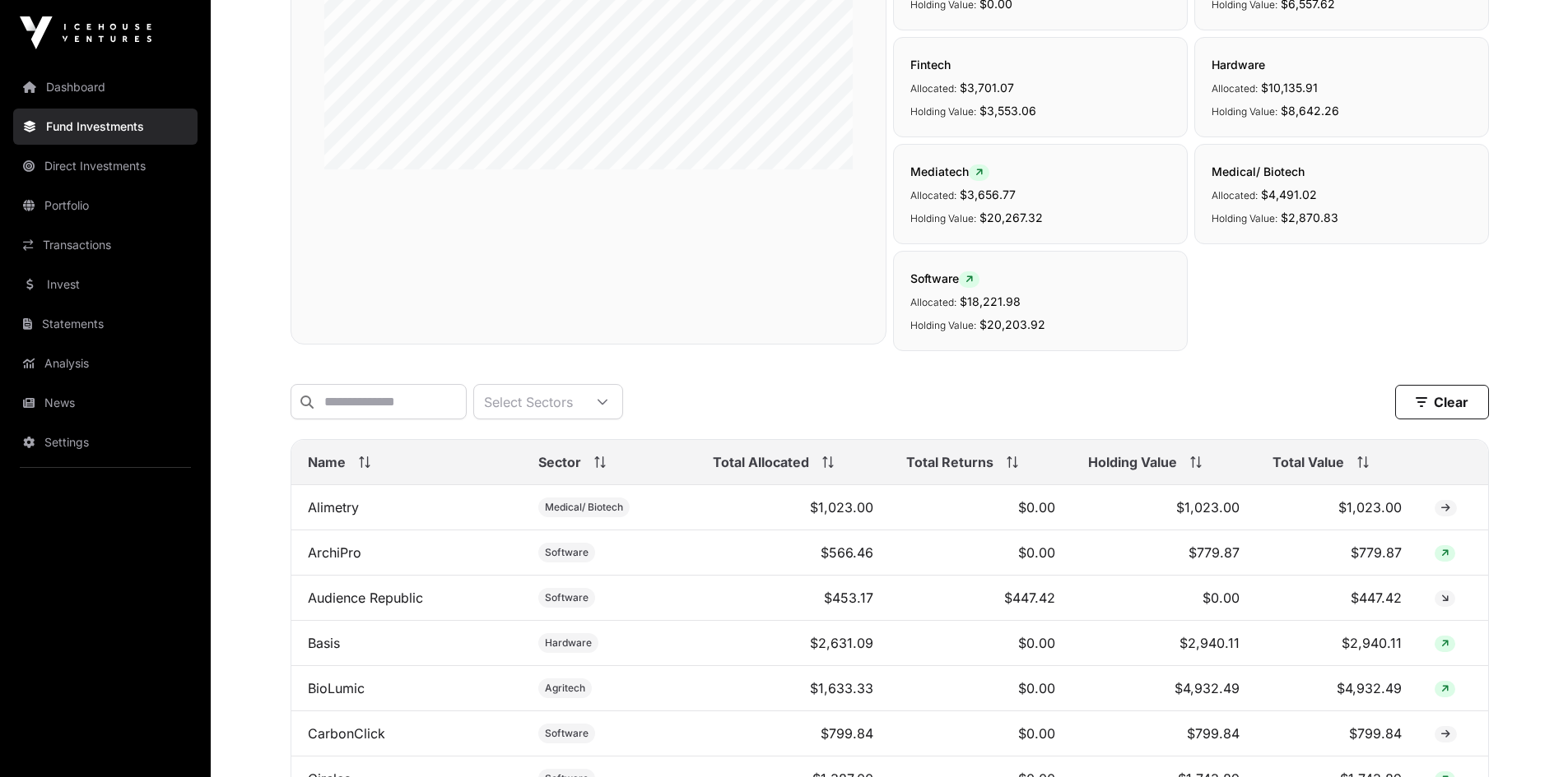
scroll to position [596, 0]
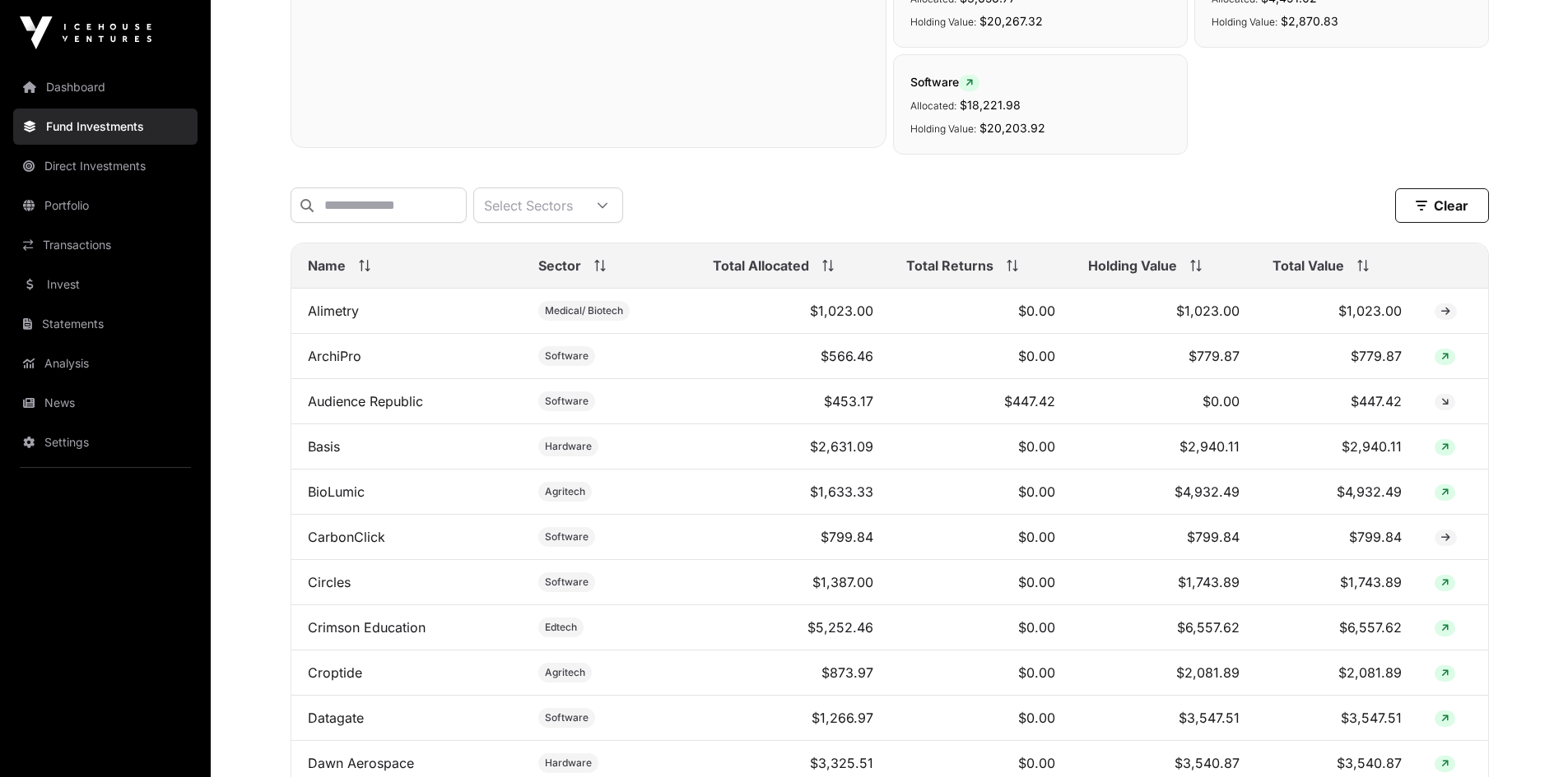
click at [1339, 272] on span "Total Value" at bounding box center [1308, 265] width 72 height 19
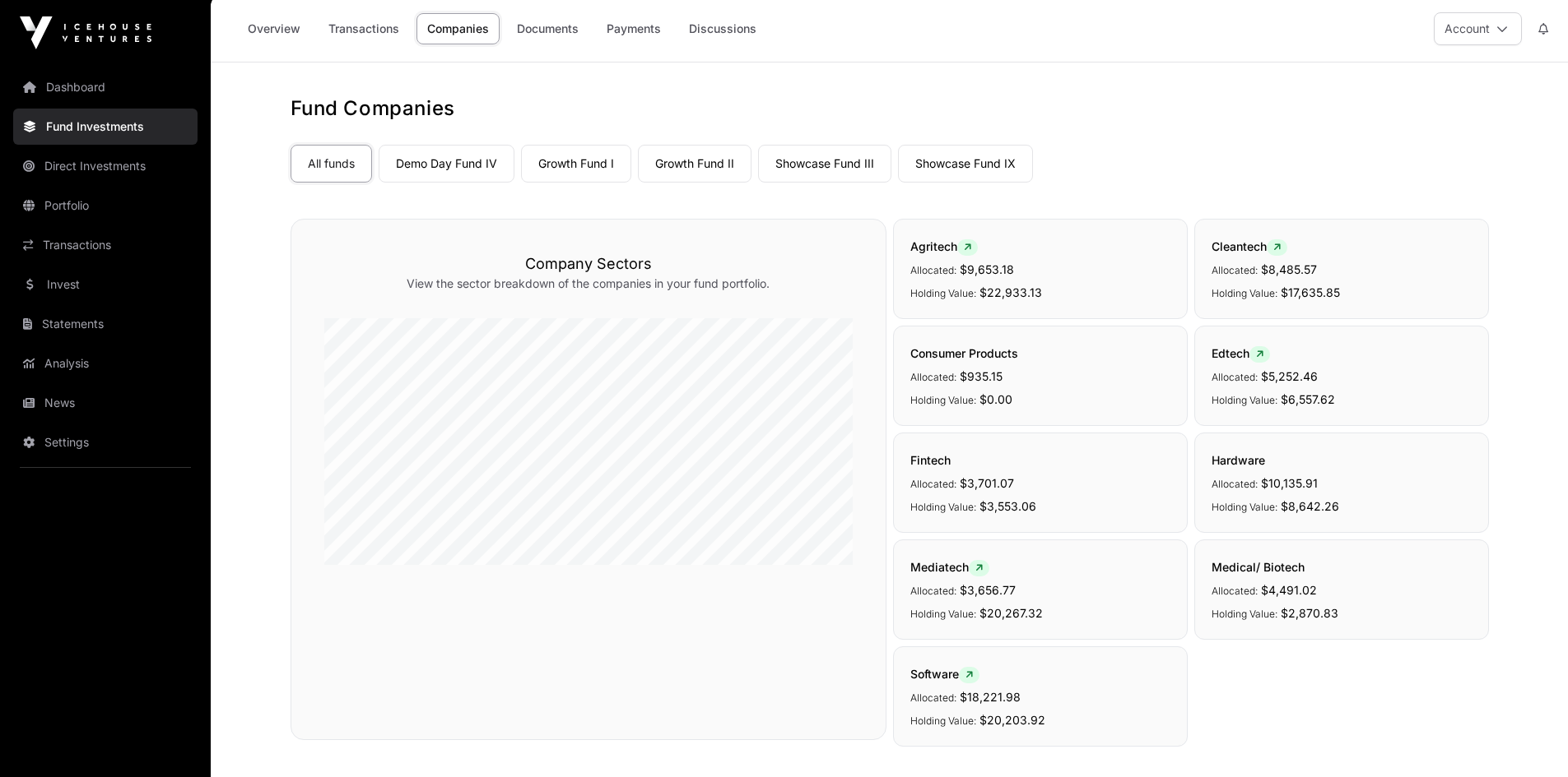
scroll to position [0, 0]
click at [249, 35] on link "Overview" at bounding box center [274, 33] width 74 height 32
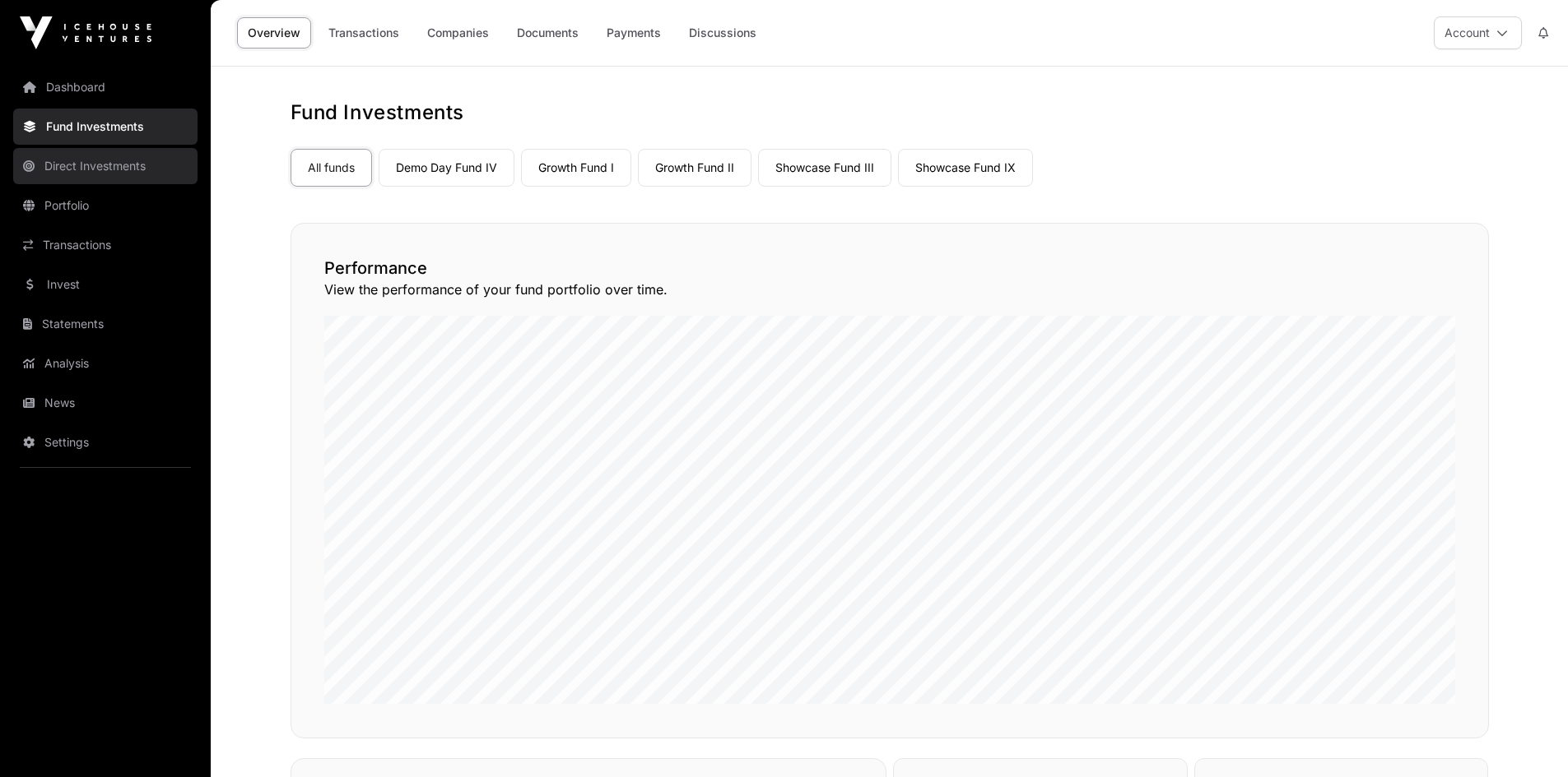
click at [92, 163] on link "Direct Investments" at bounding box center [105, 166] width 184 height 36
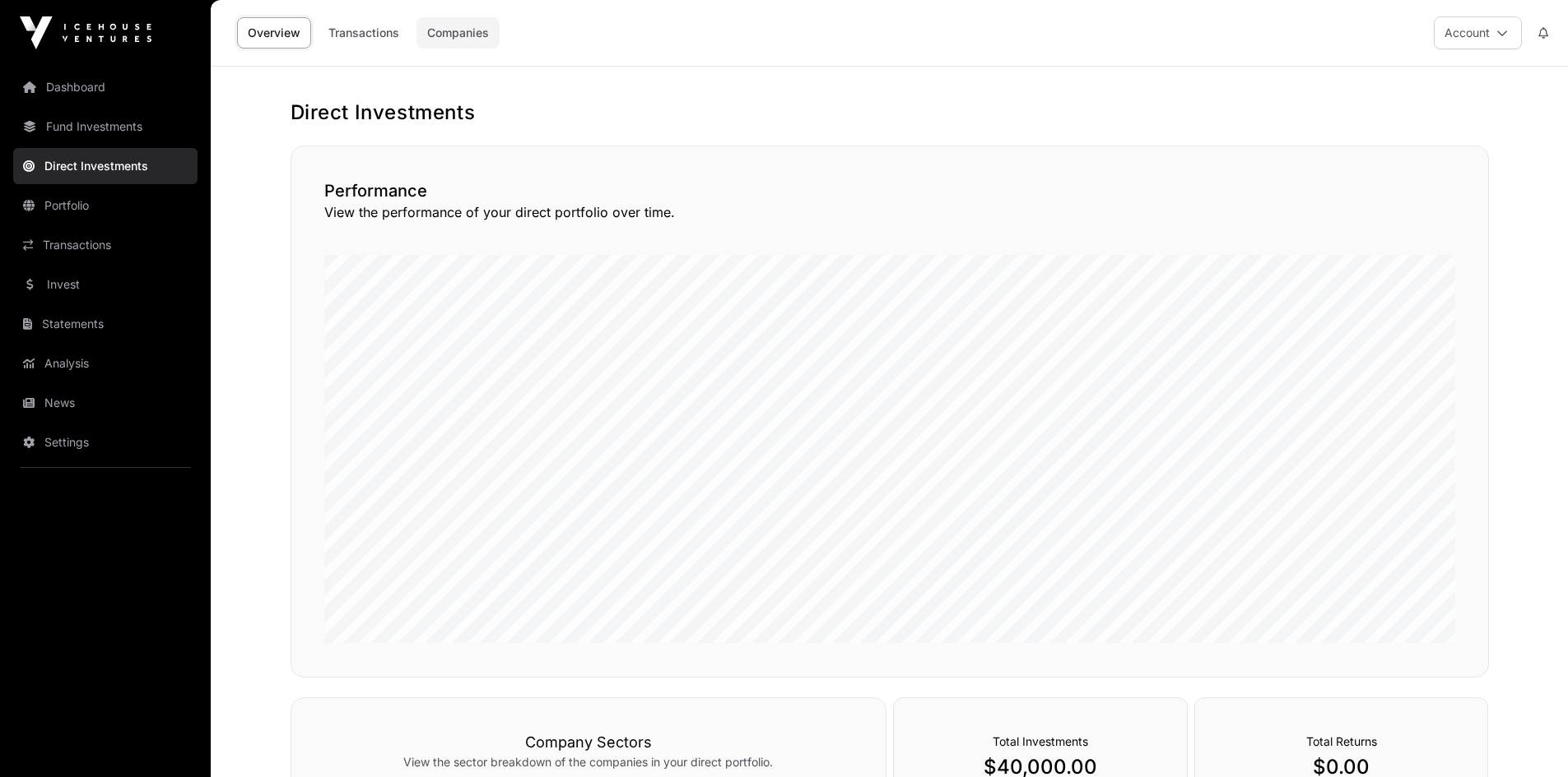
click at [434, 30] on link "Companies" at bounding box center [458, 33] width 83 height 32
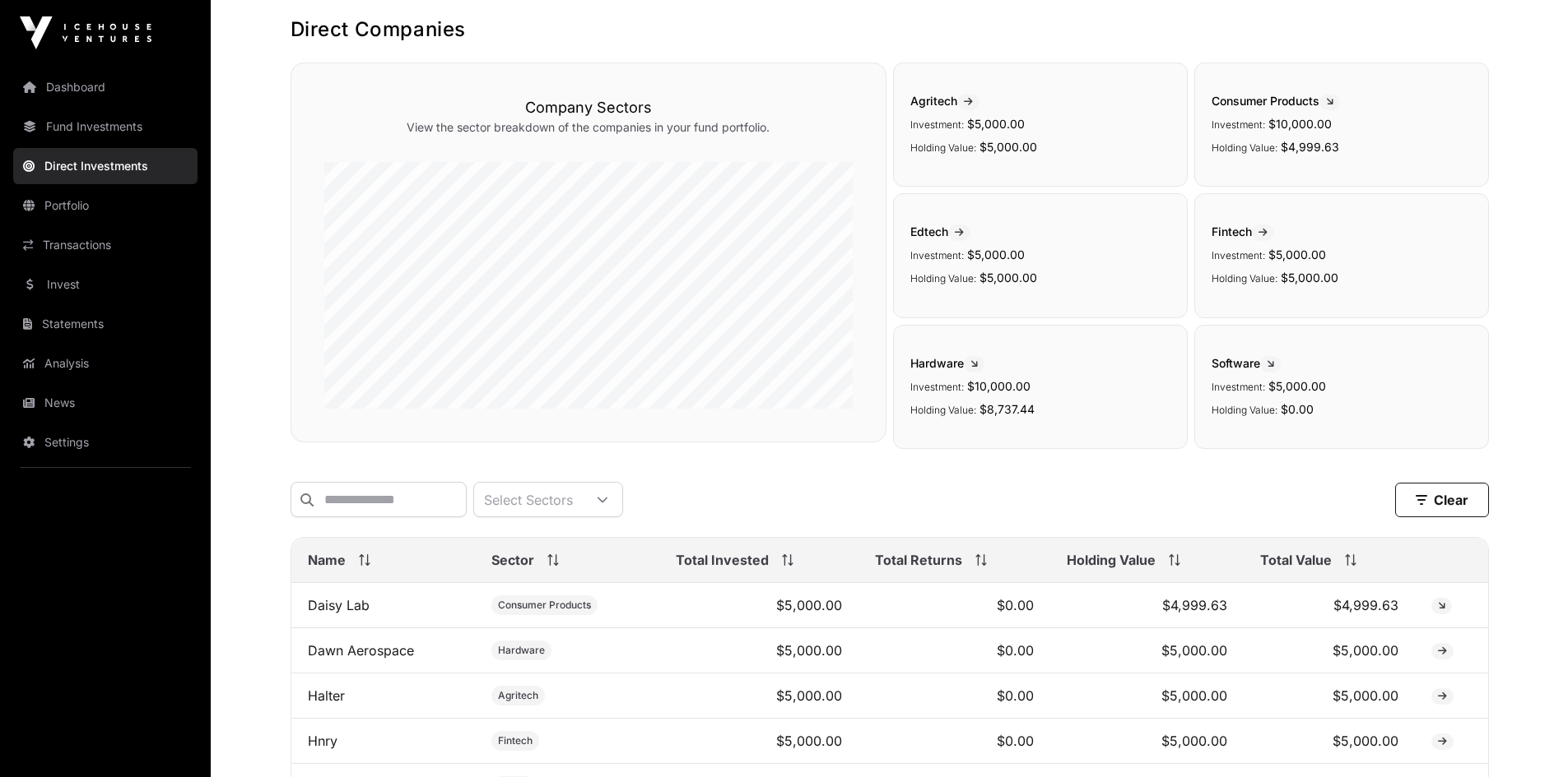
scroll to position [103, 0]
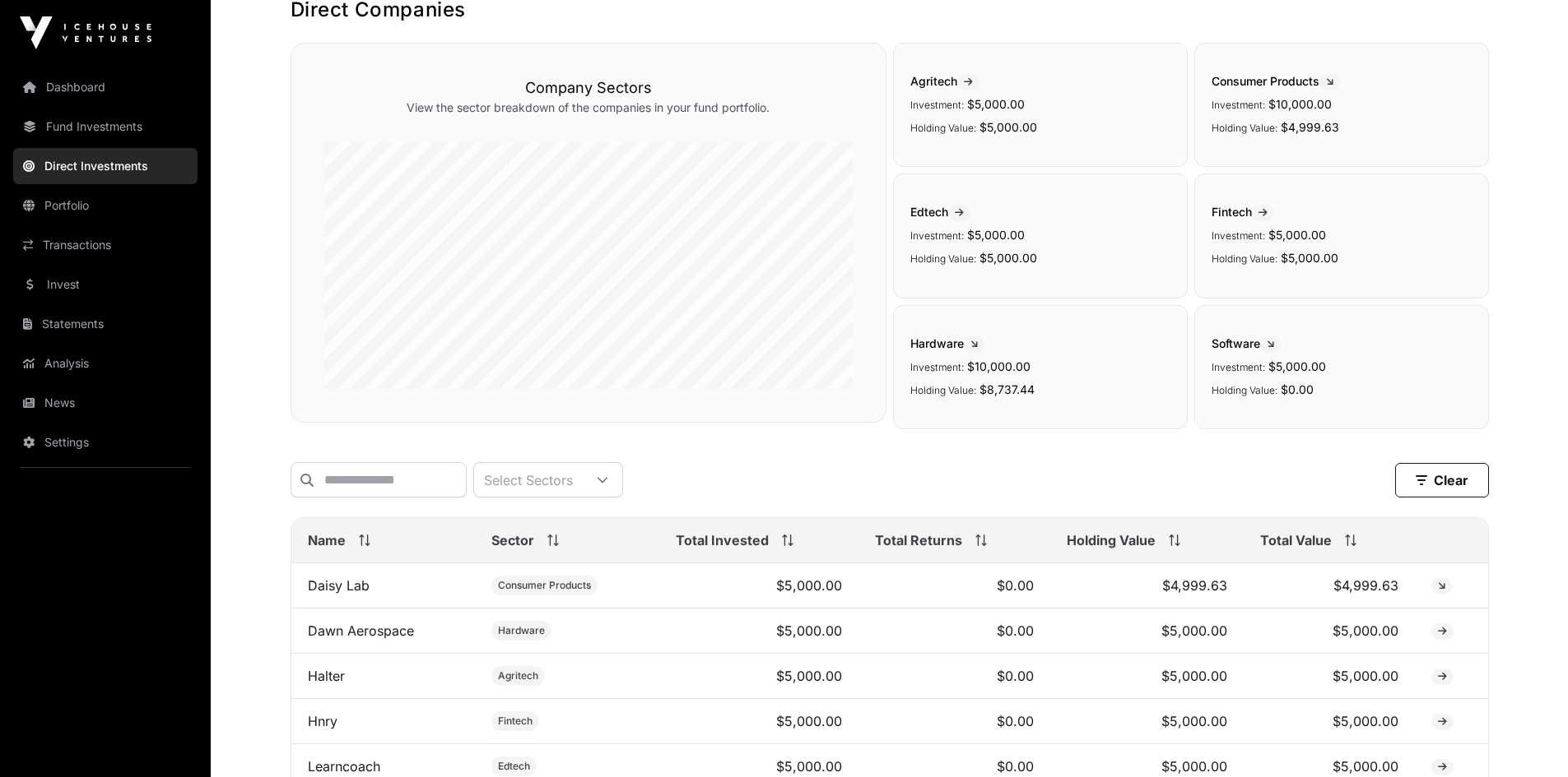
click at [1321, 544] on span "Total Value" at bounding box center [1296, 540] width 72 height 19
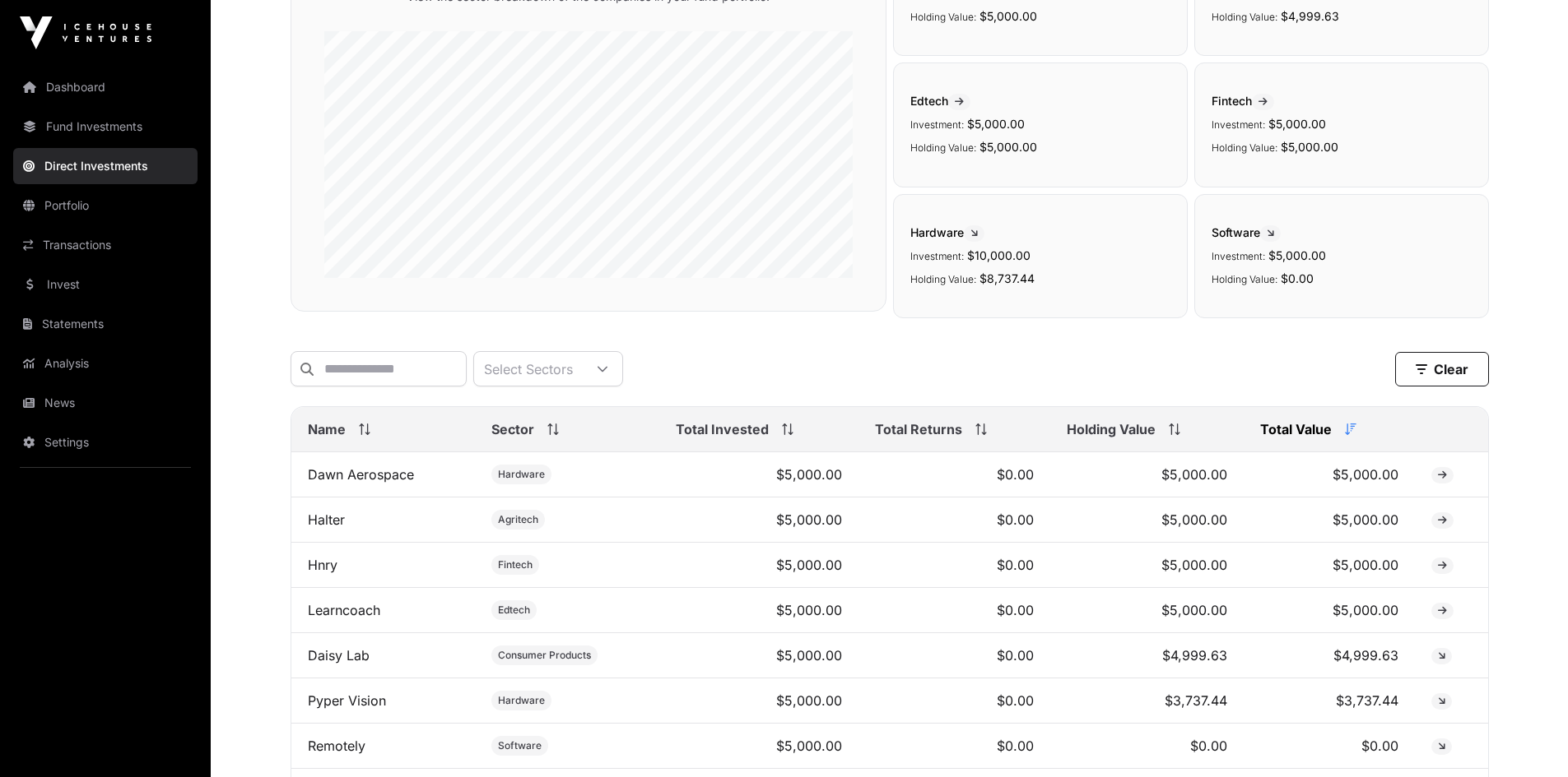
scroll to position [0, 0]
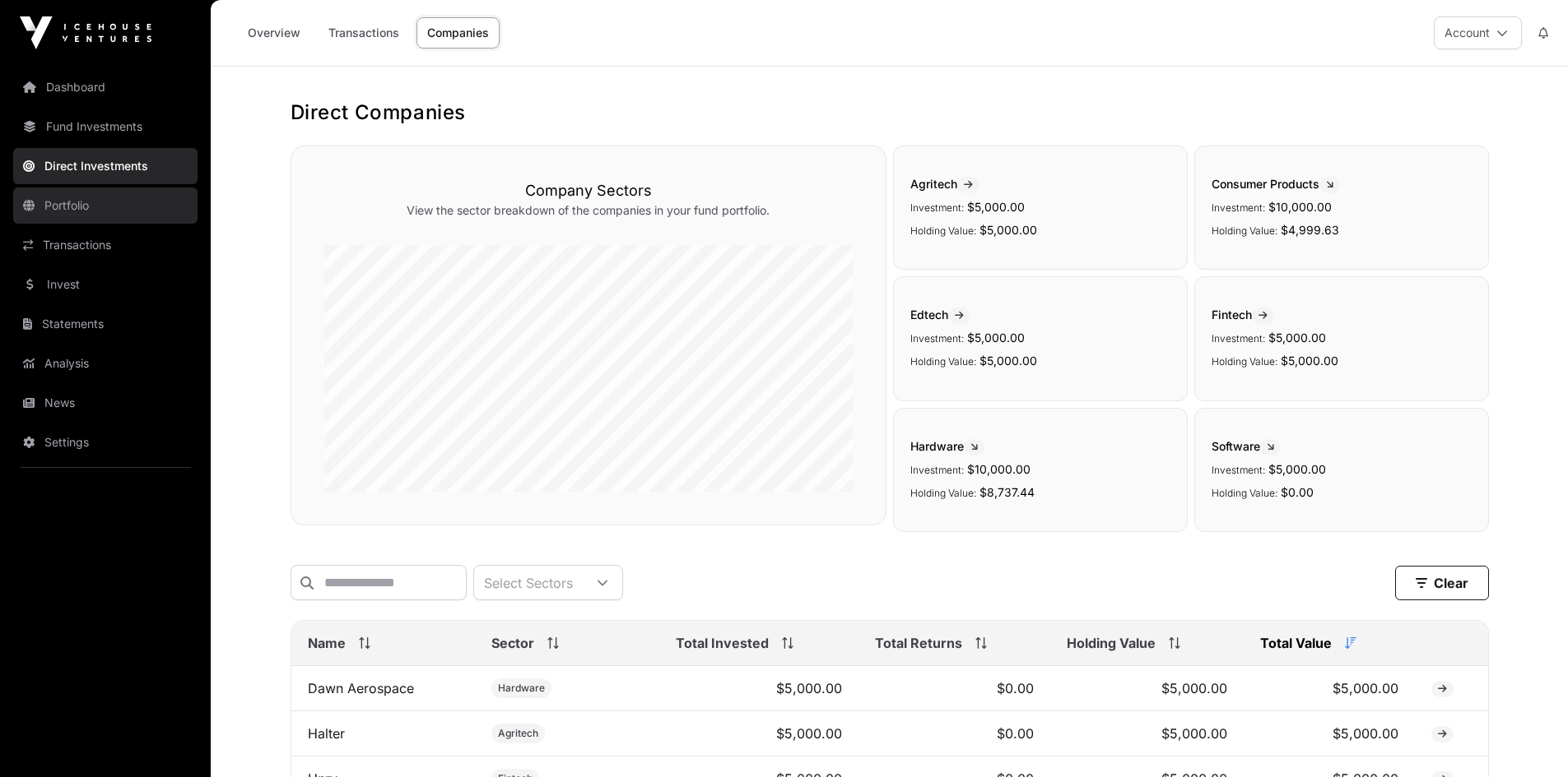
click at [72, 205] on link "Portfolio" at bounding box center [105, 205] width 184 height 36
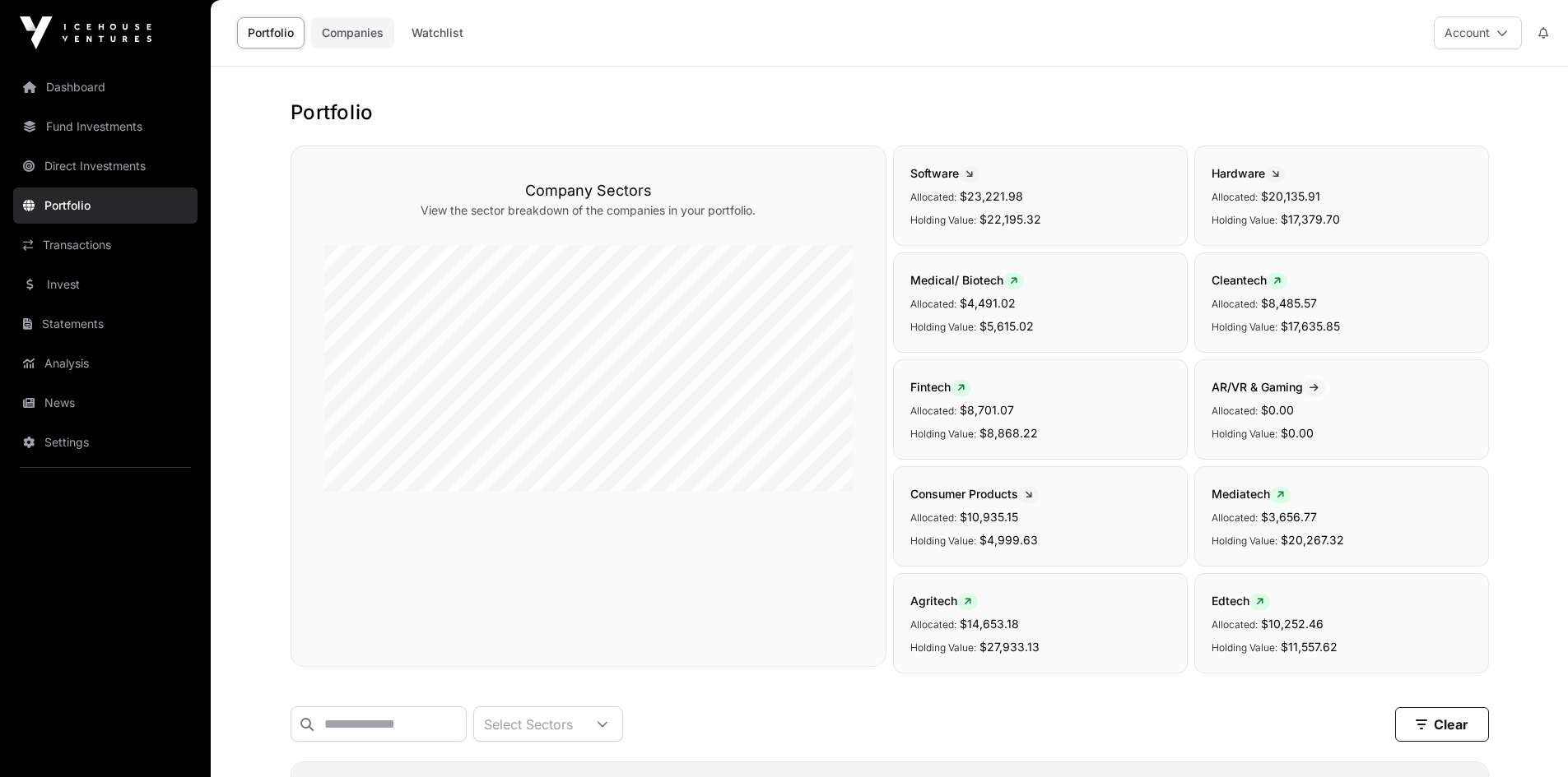
click at [330, 31] on link "Companies" at bounding box center [352, 33] width 83 height 32
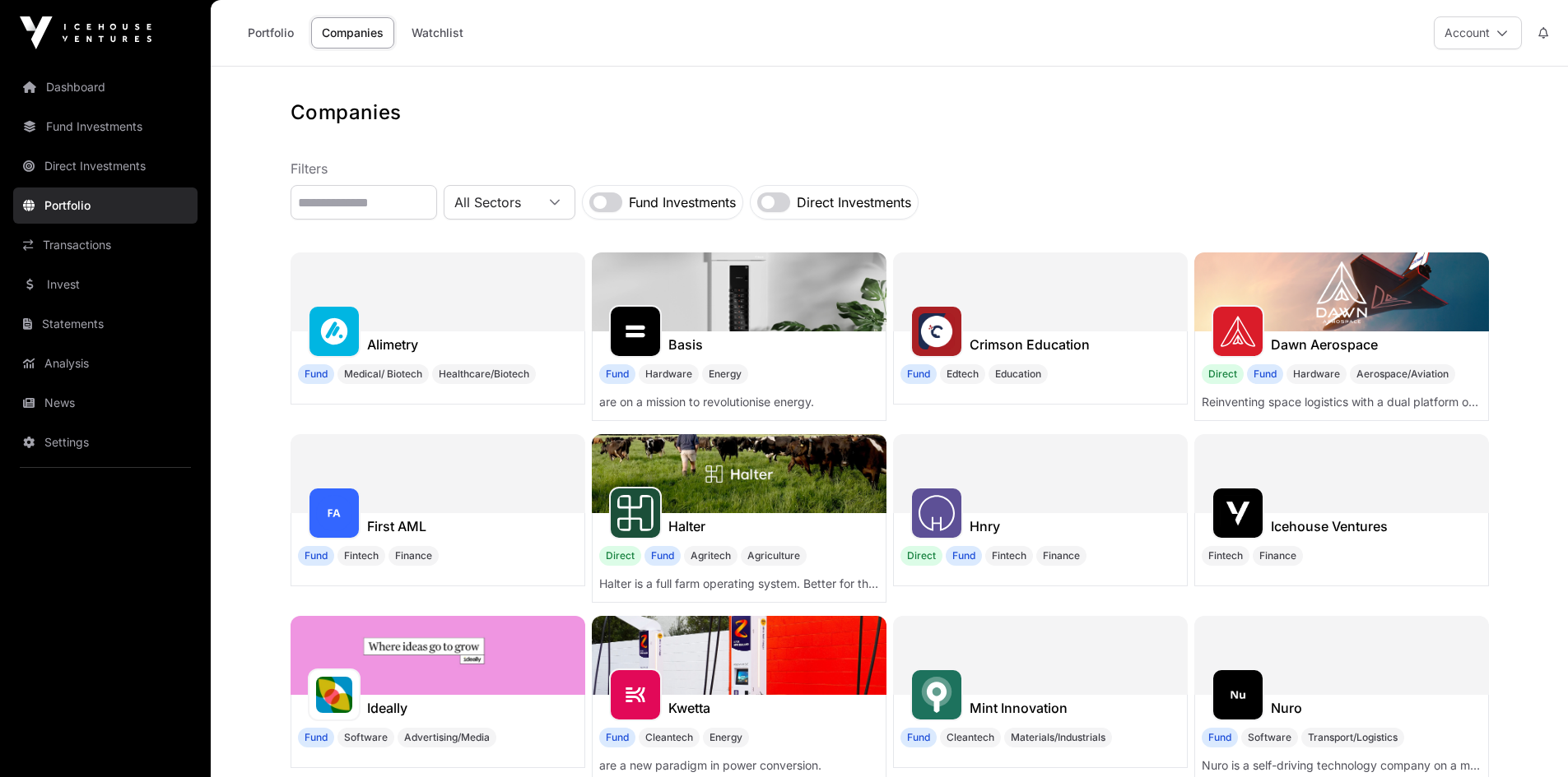
click at [345, 32] on link "Companies" at bounding box center [352, 33] width 83 height 32
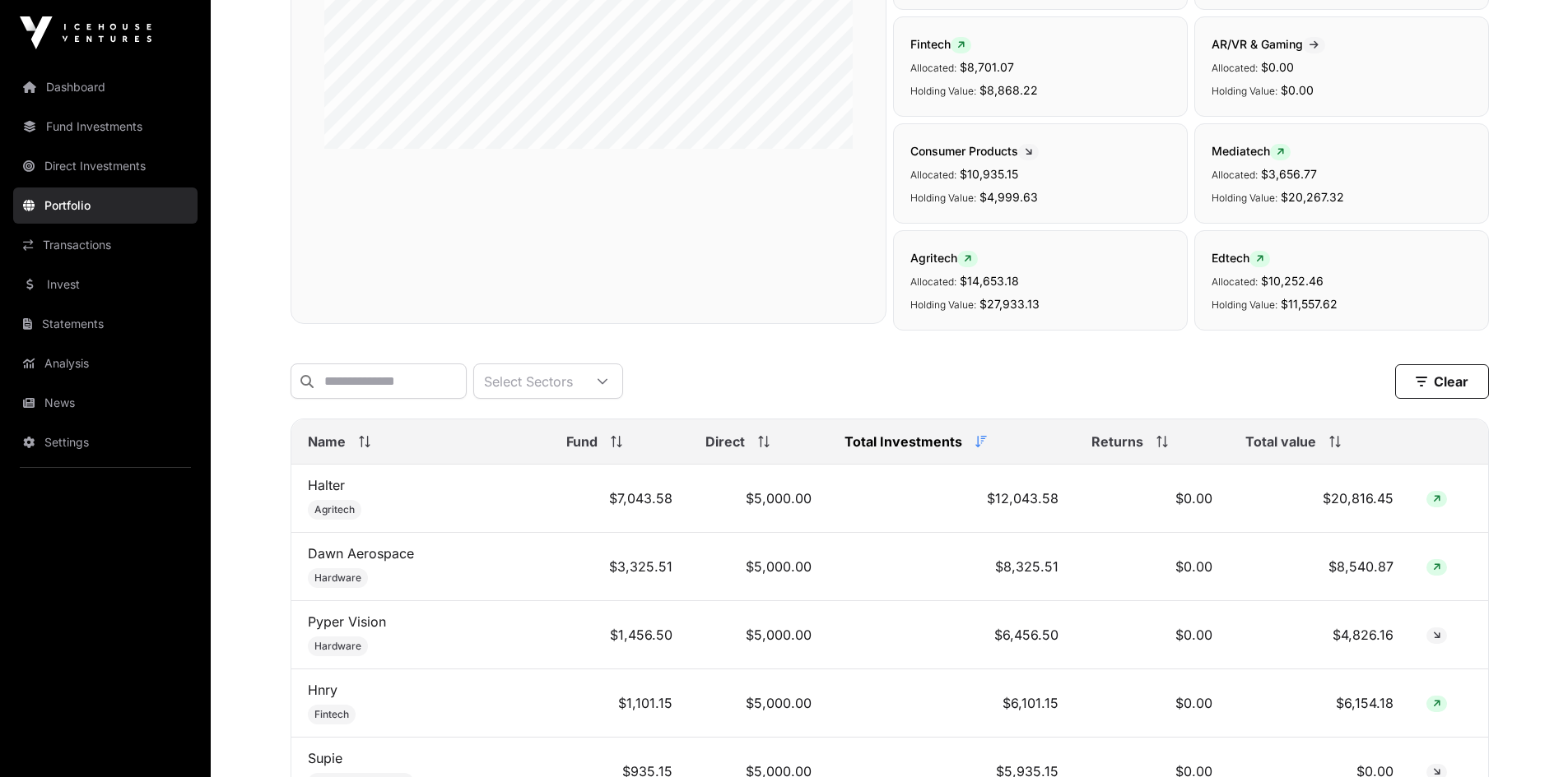
scroll to position [432, 0]
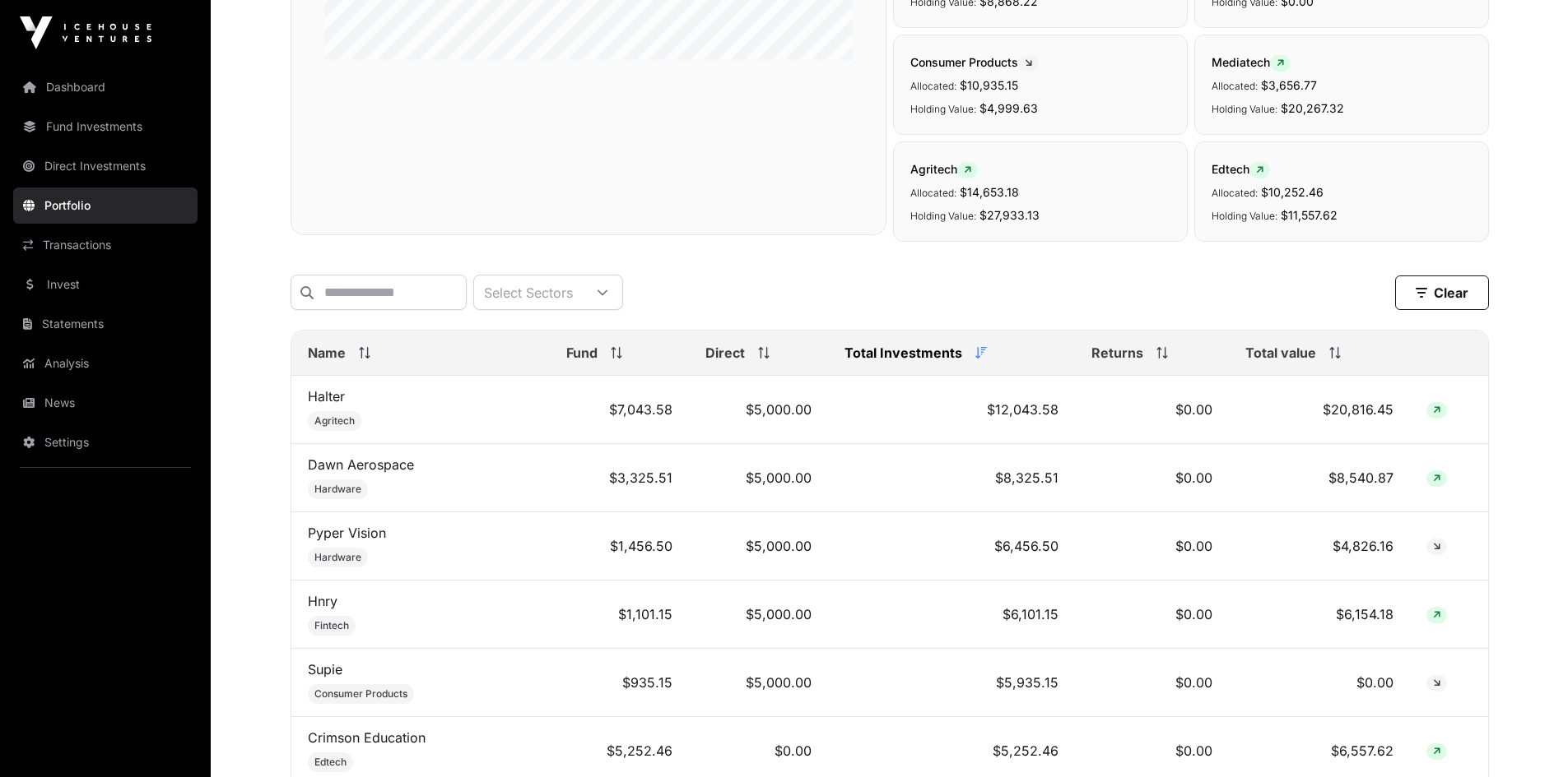
click at [1305, 363] on span "Total value" at bounding box center [1280, 353] width 71 height 19
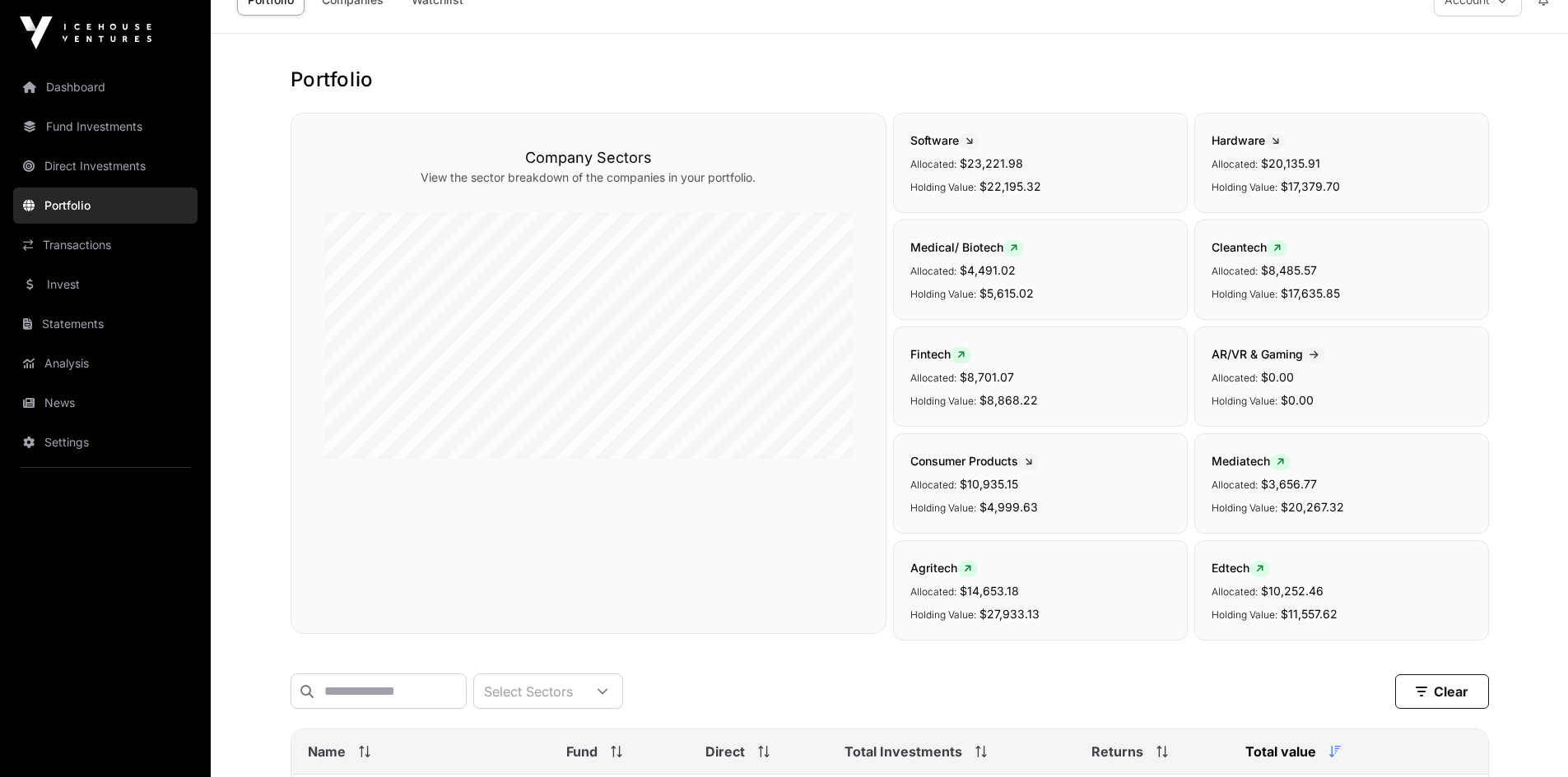
scroll to position [0, 0]
